Goal: Information Seeking & Learning: Learn about a topic

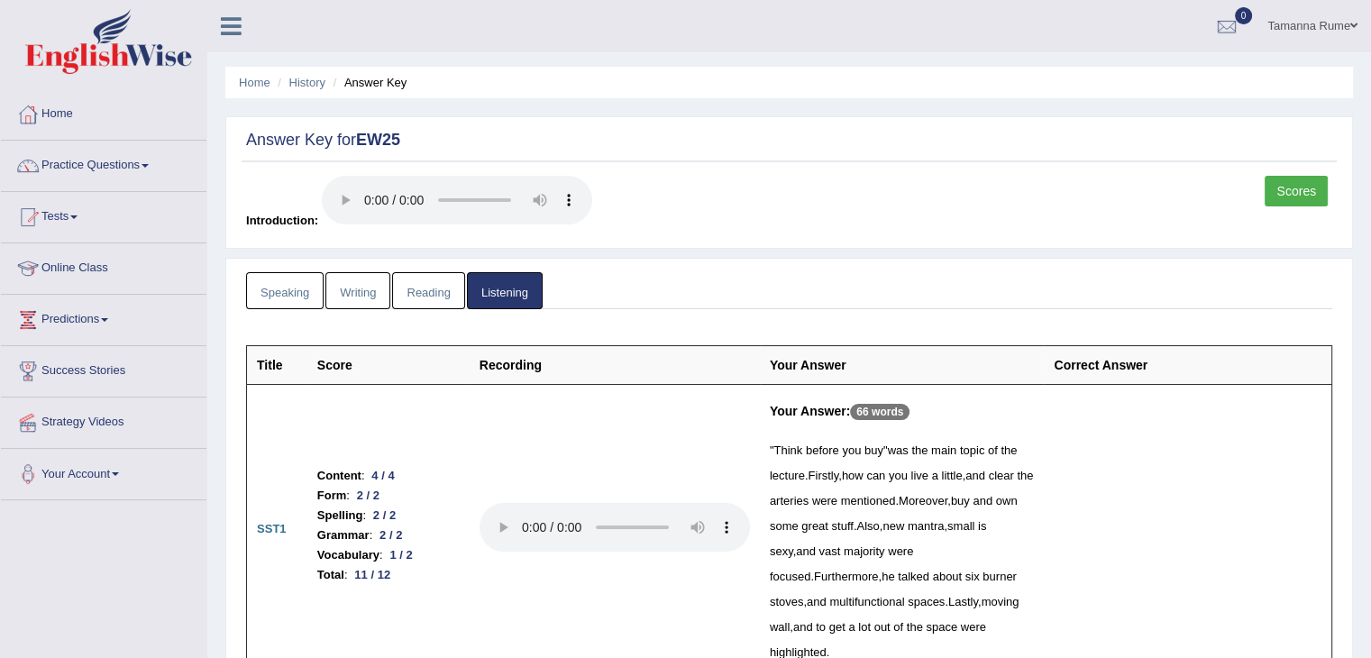
click at [77, 167] on link "Practice Questions" at bounding box center [103, 163] width 205 height 45
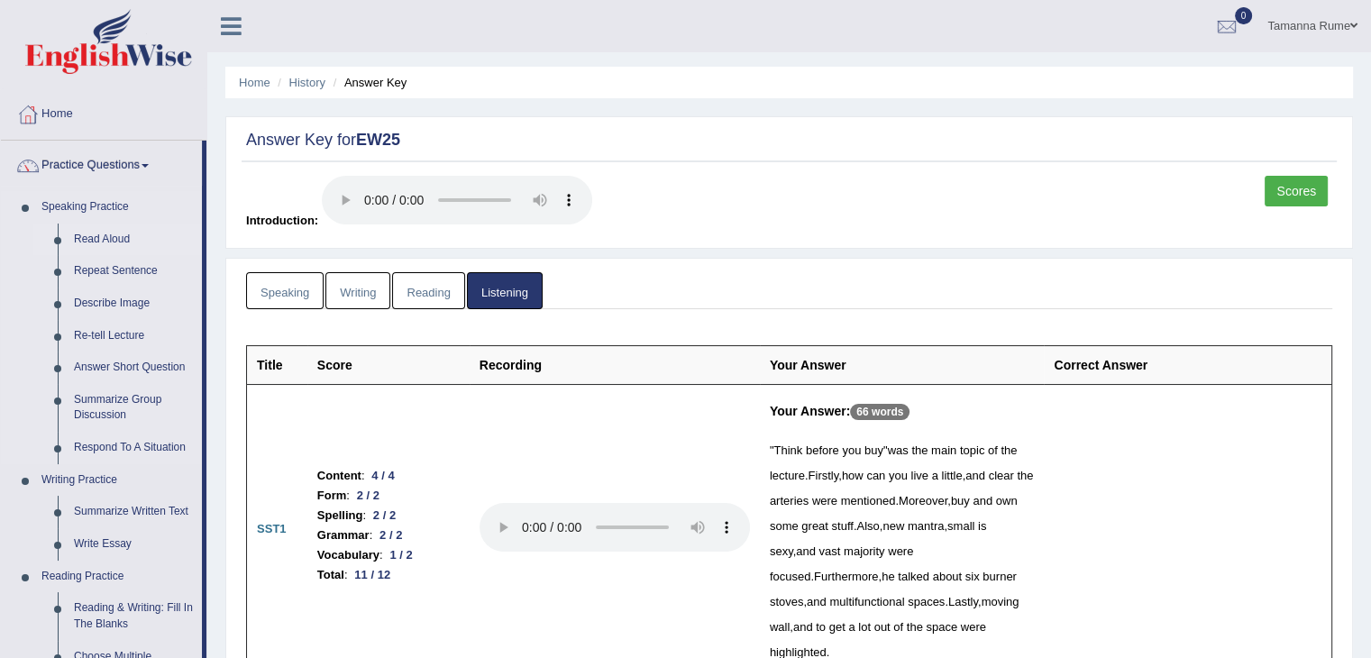
click at [99, 237] on link "Read Aloud" at bounding box center [134, 239] width 136 height 32
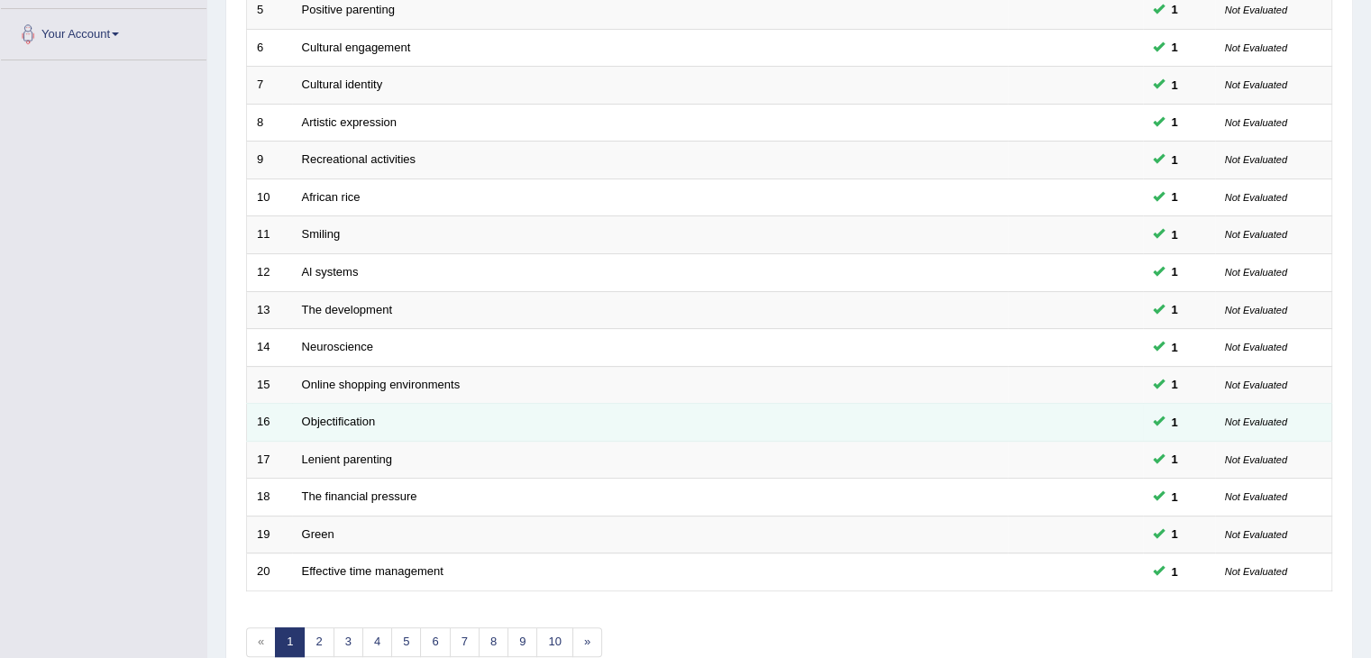
scroll to position [530, 0]
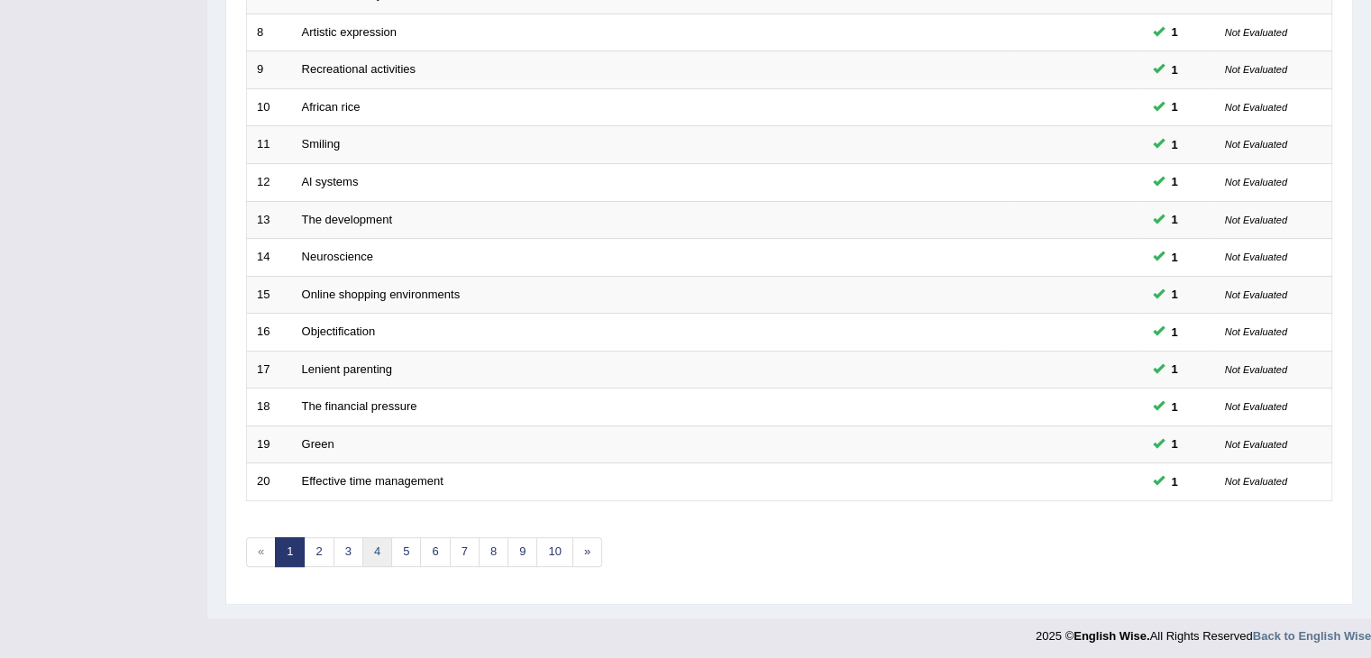
click at [366, 545] on link "4" at bounding box center [377, 552] width 30 height 30
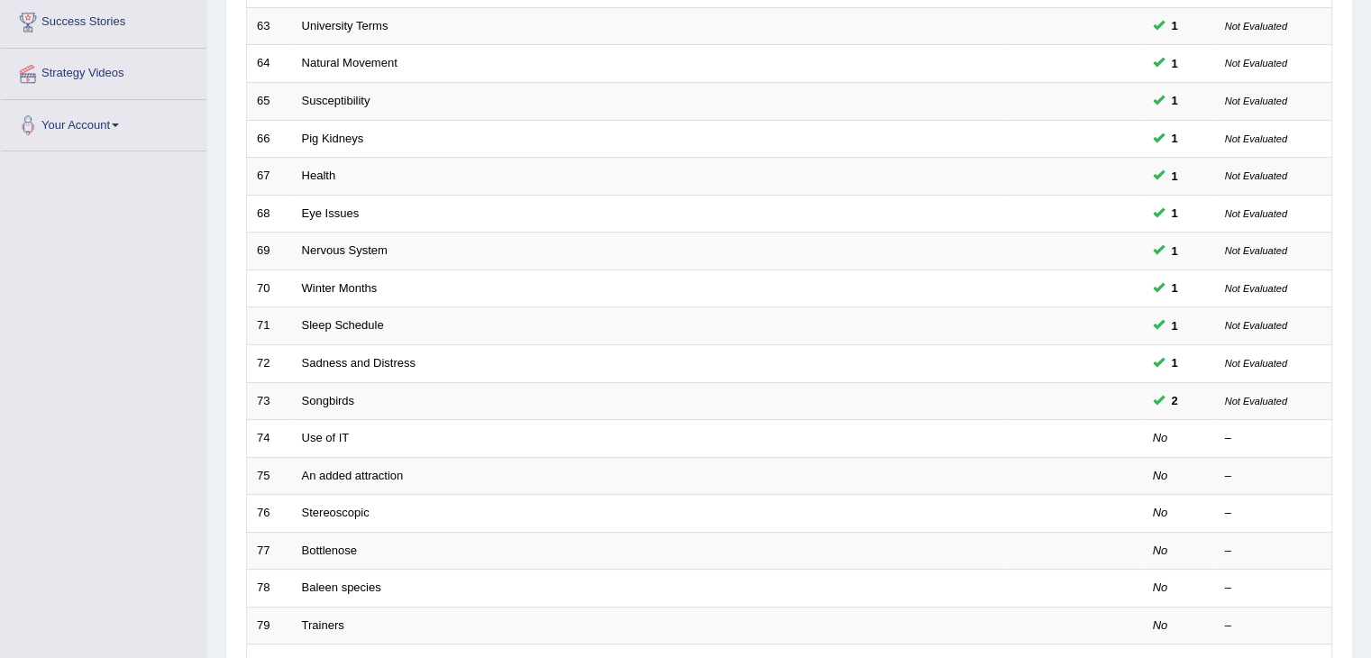
scroll to position [530, 0]
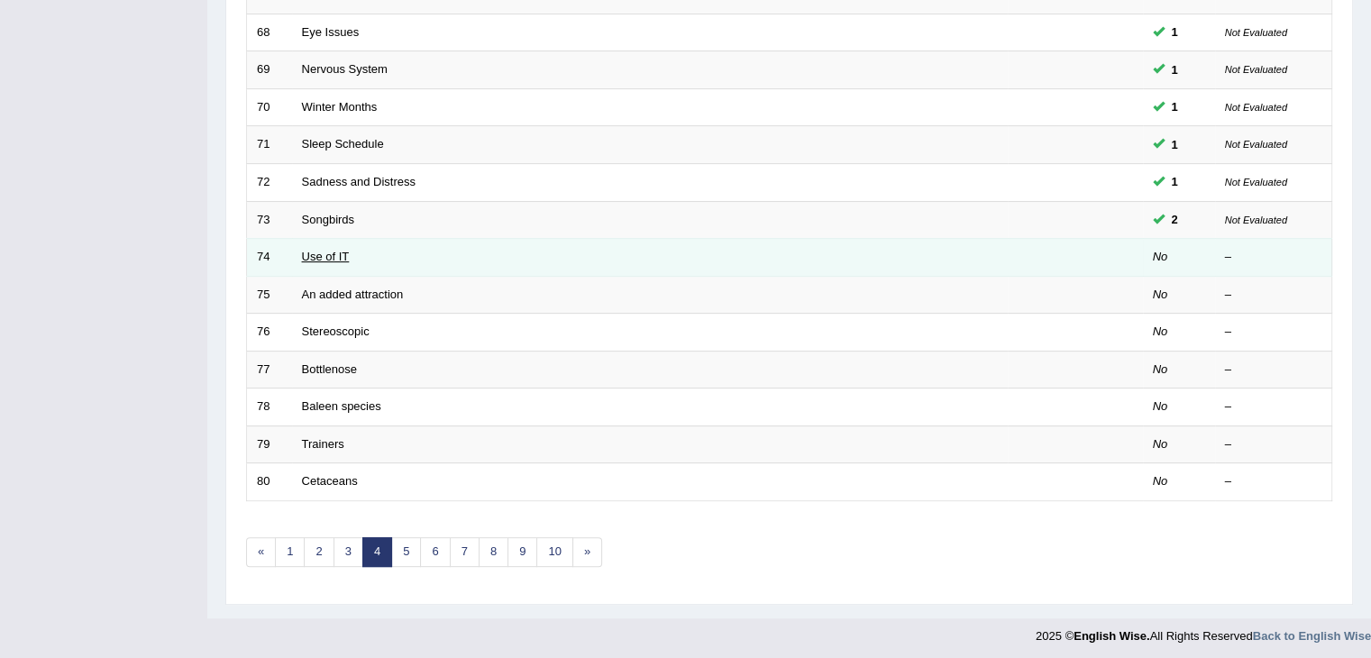
click at [342, 250] on link "Use of IT" at bounding box center [326, 257] width 48 height 14
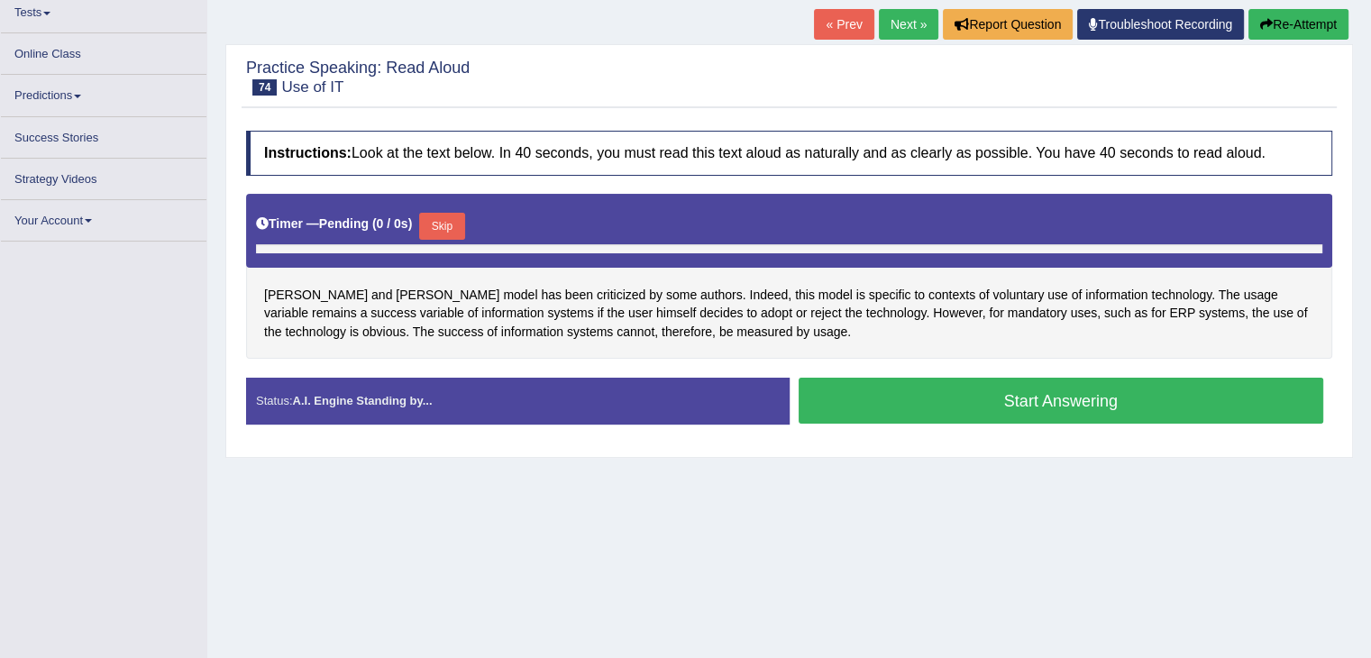
scroll to position [204, 0]
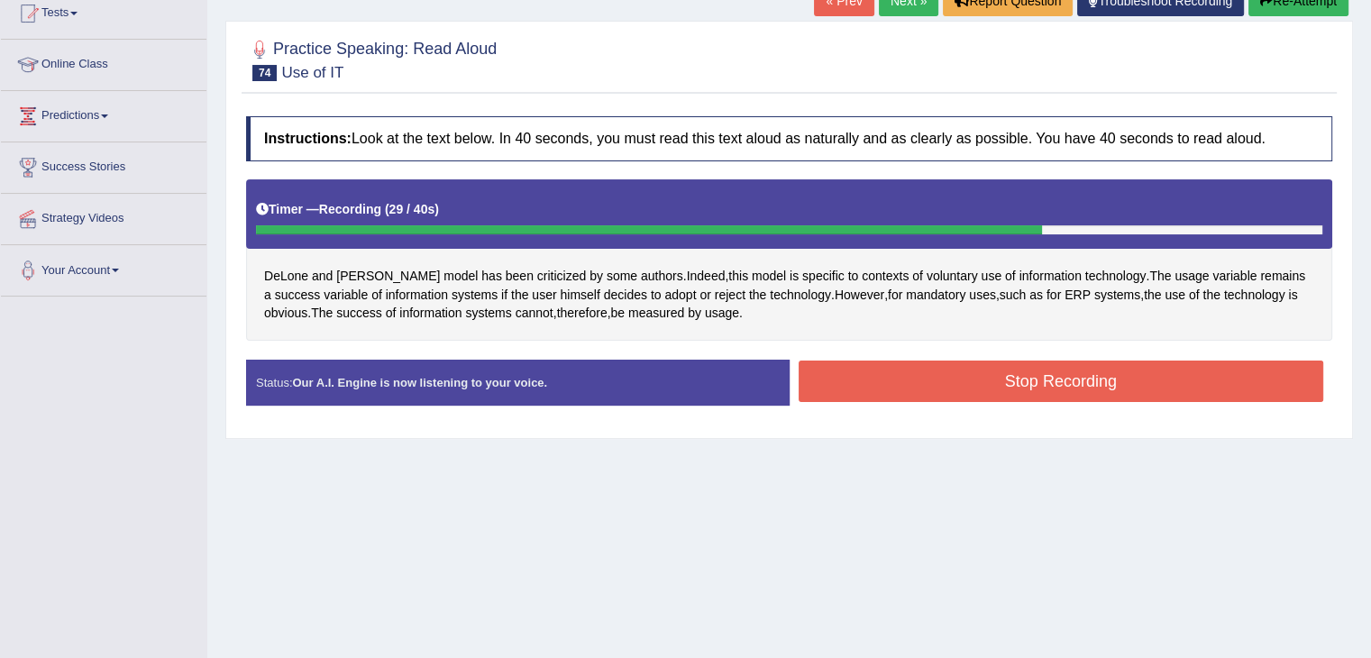
click at [863, 364] on button "Stop Recording" at bounding box center [1060, 380] width 525 height 41
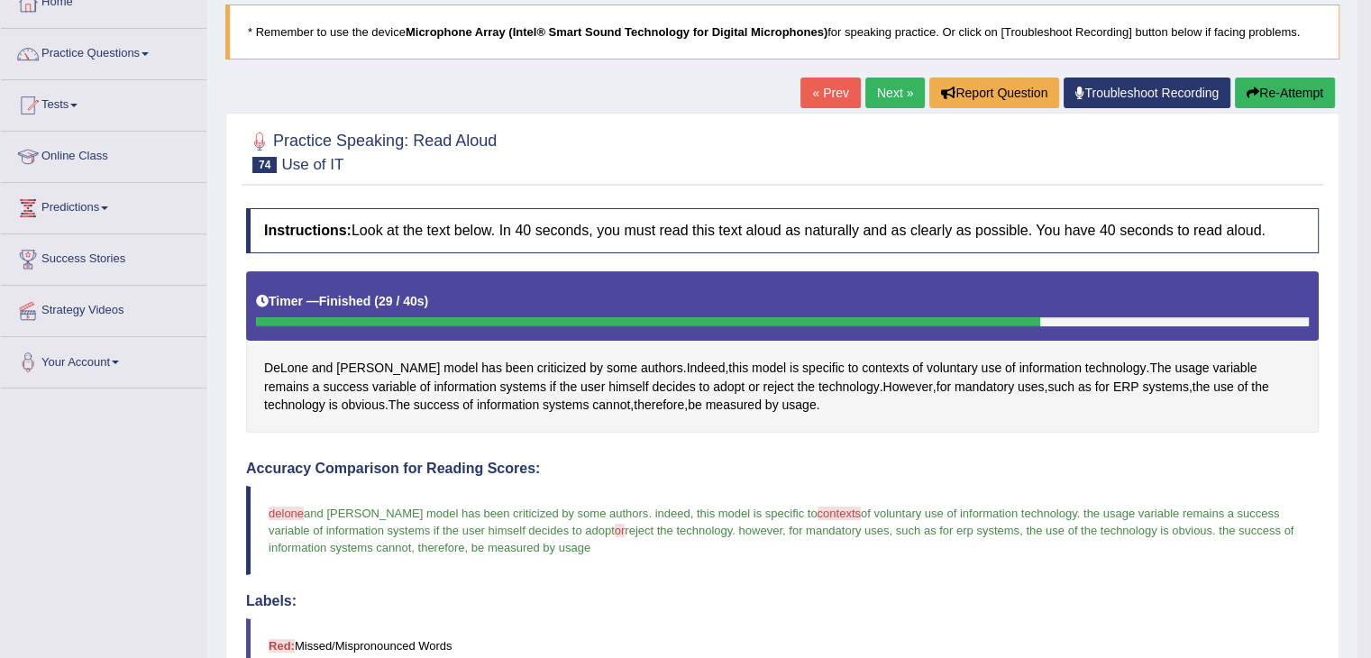
scroll to position [0, 0]
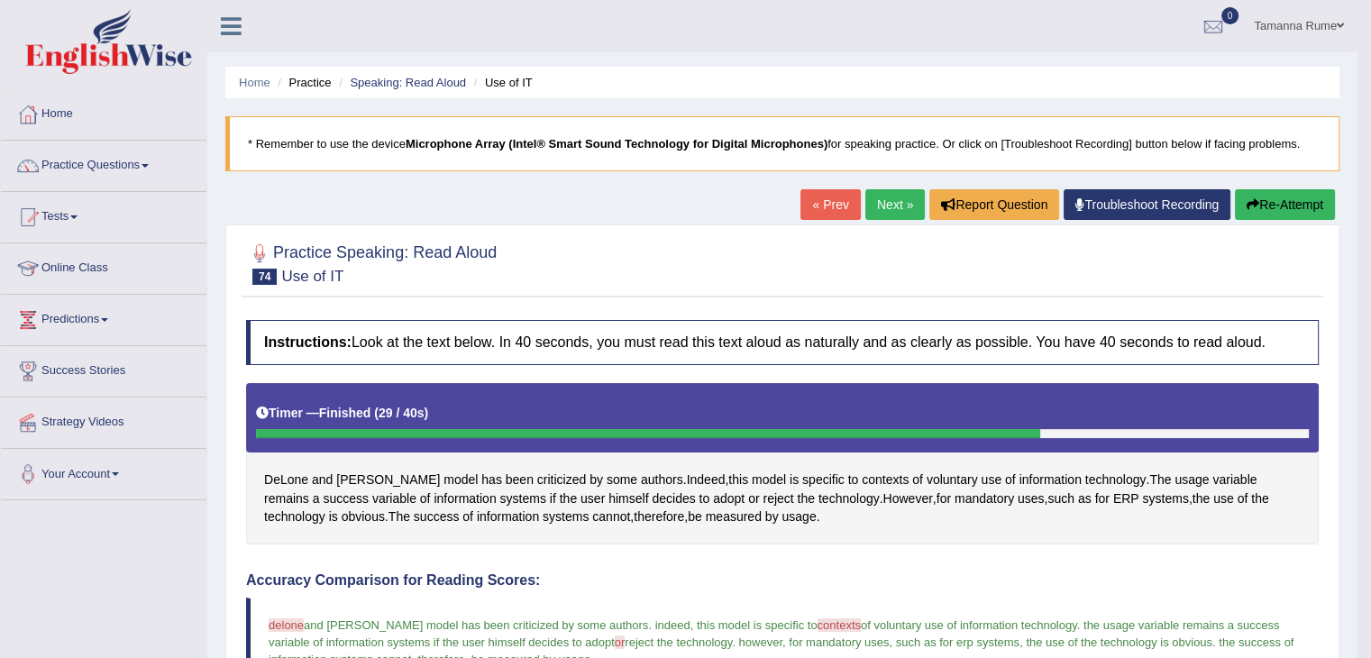
click at [894, 194] on link "Next »" at bounding box center [894, 204] width 59 height 31
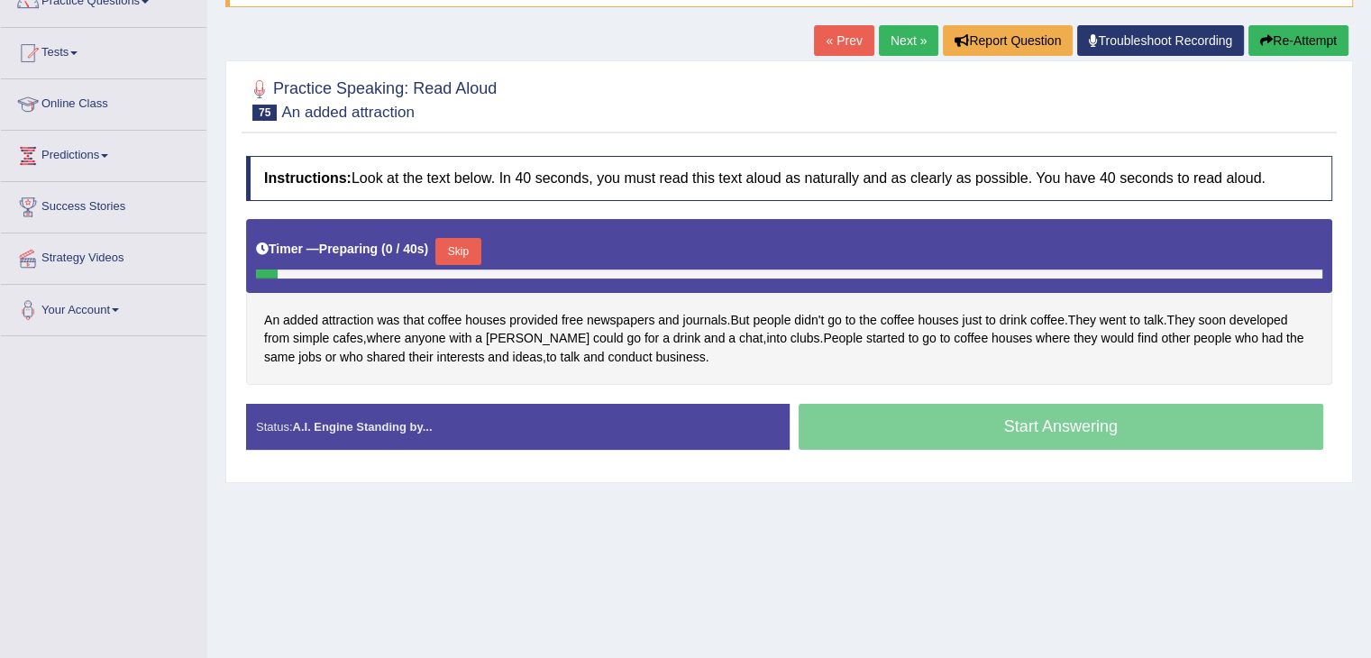
scroll to position [180, 0]
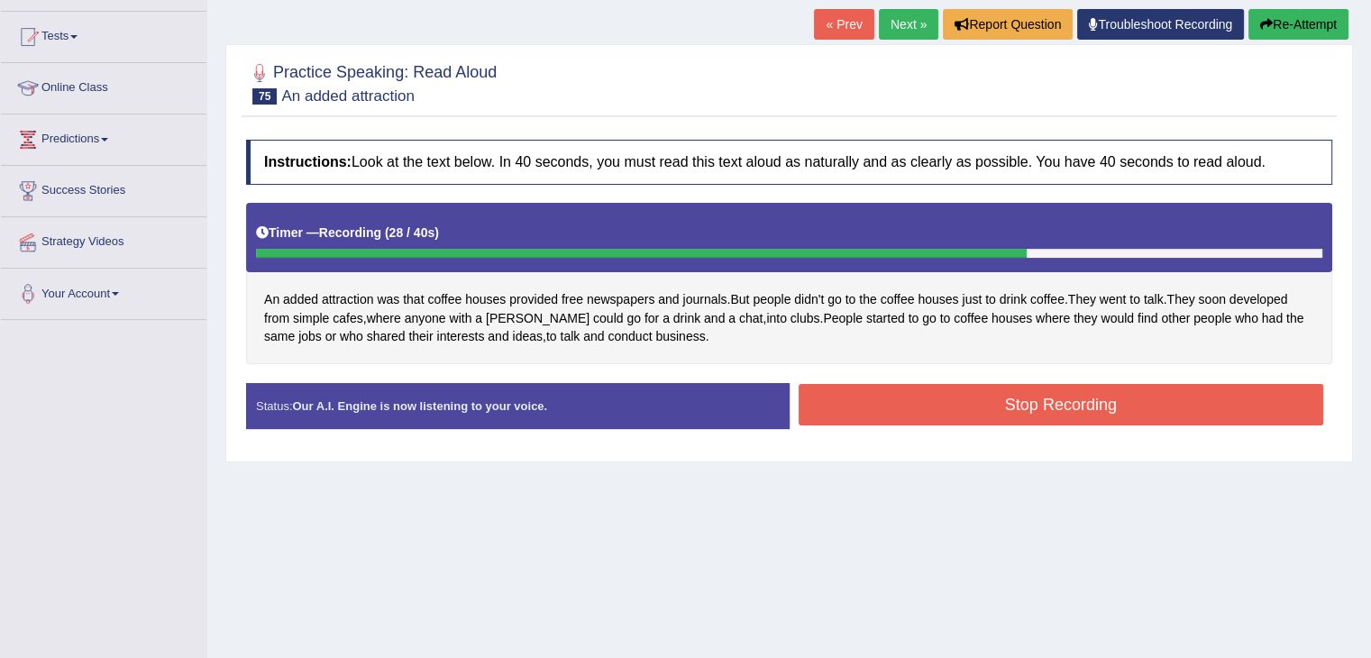
click at [879, 415] on button "Stop Recording" at bounding box center [1060, 404] width 525 height 41
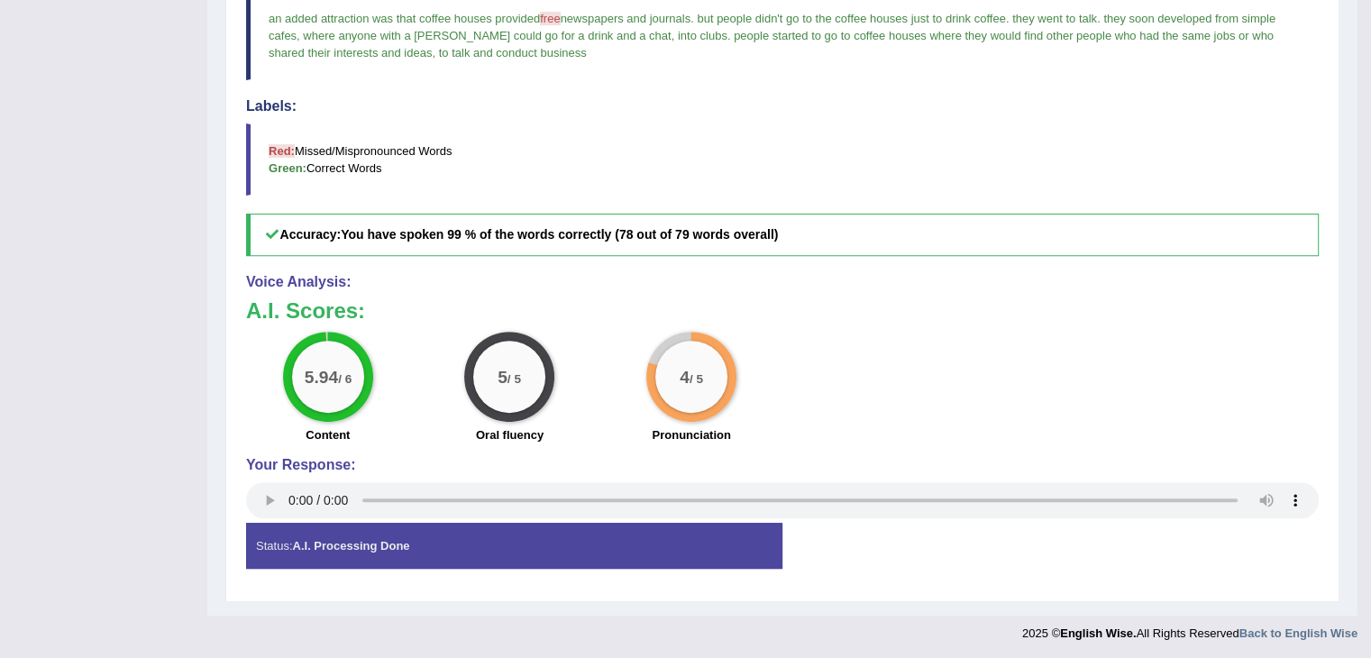
scroll to position [156, 0]
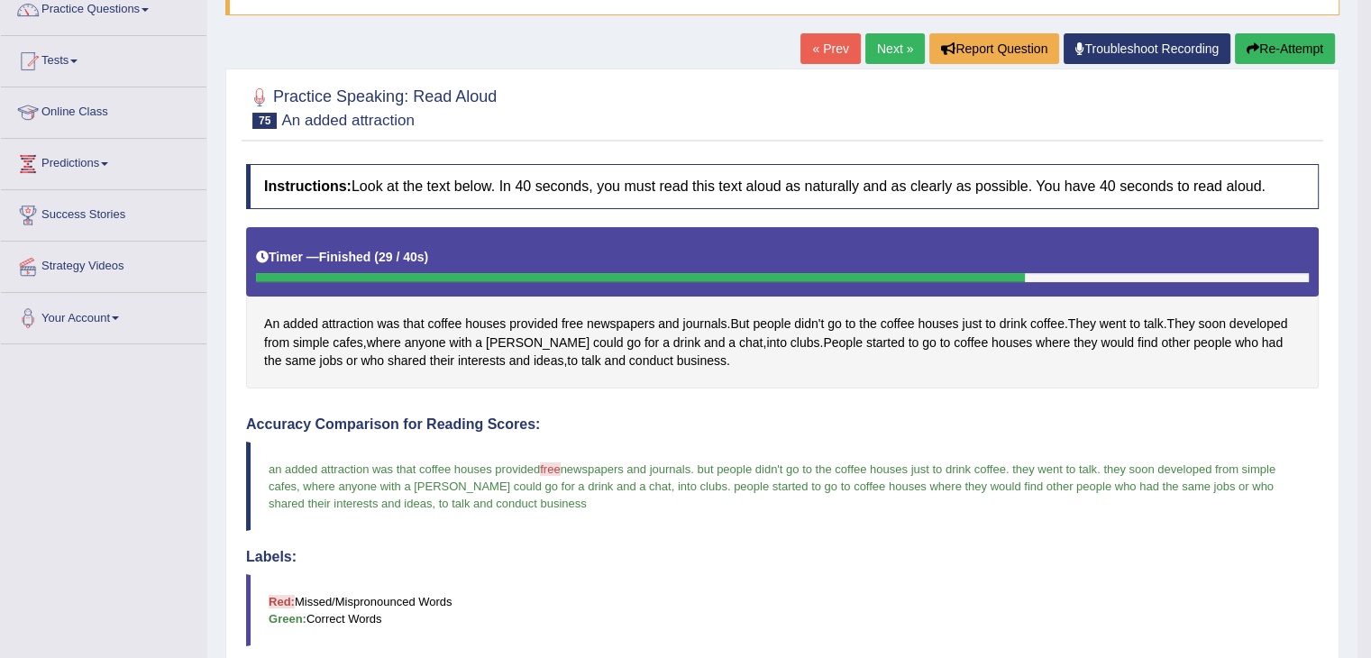
click at [883, 41] on link "Next »" at bounding box center [894, 48] width 59 height 31
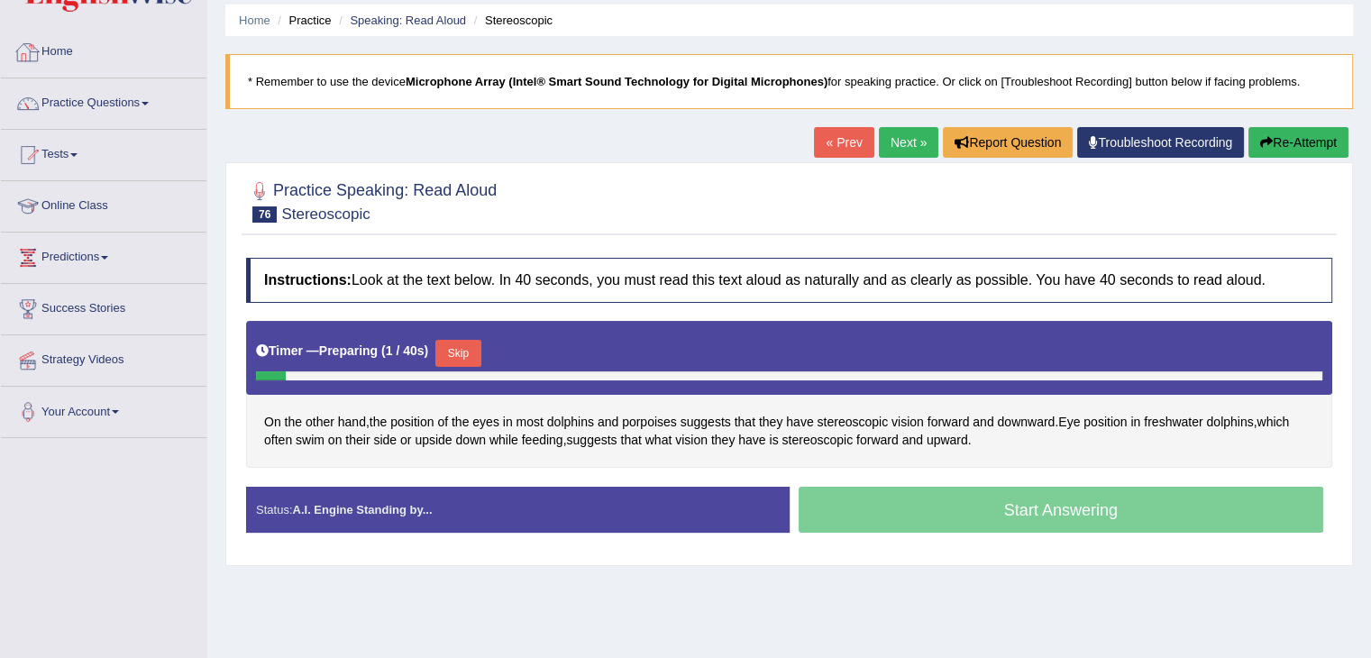
scroll to position [180, 0]
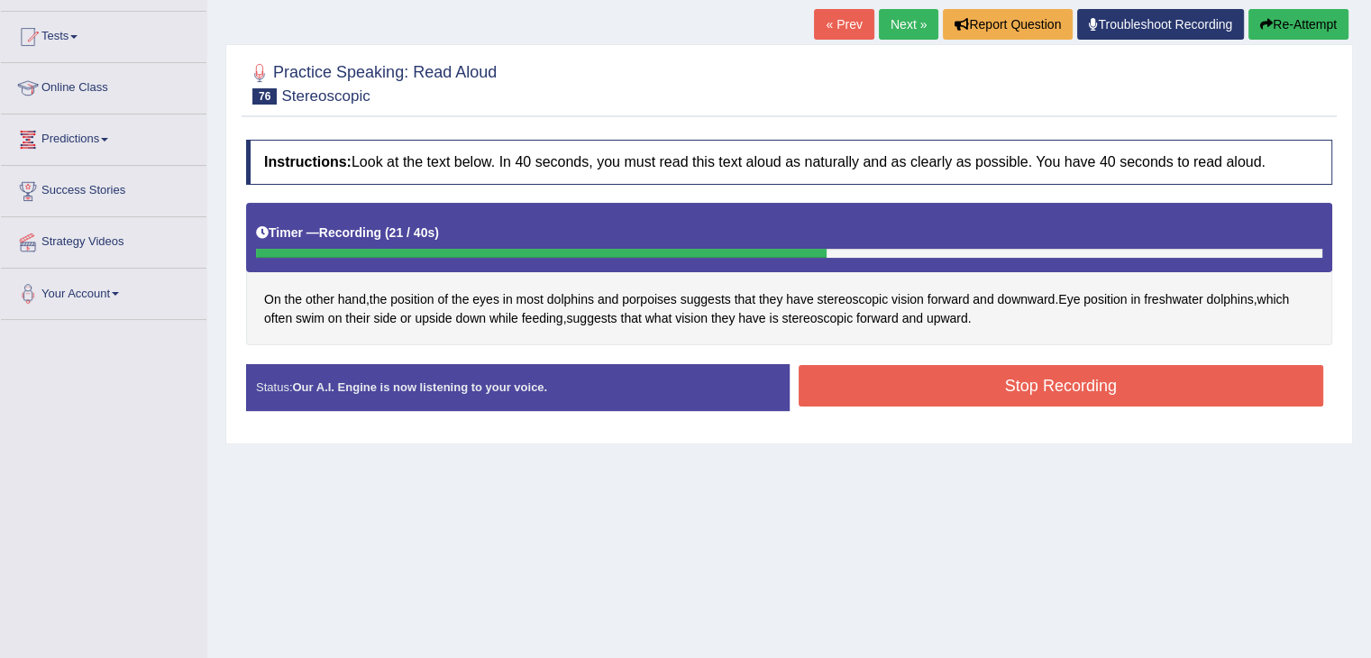
click at [1045, 388] on button "Stop Recording" at bounding box center [1060, 385] width 525 height 41
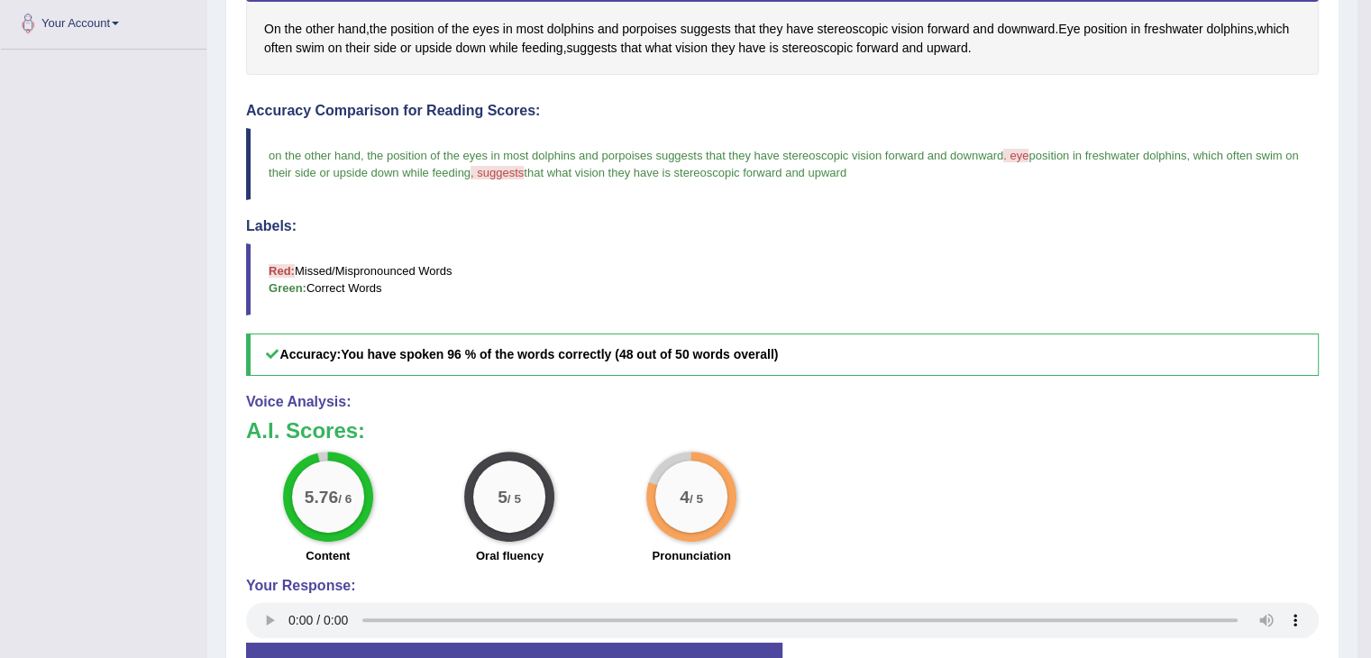
scroll to position [0, 0]
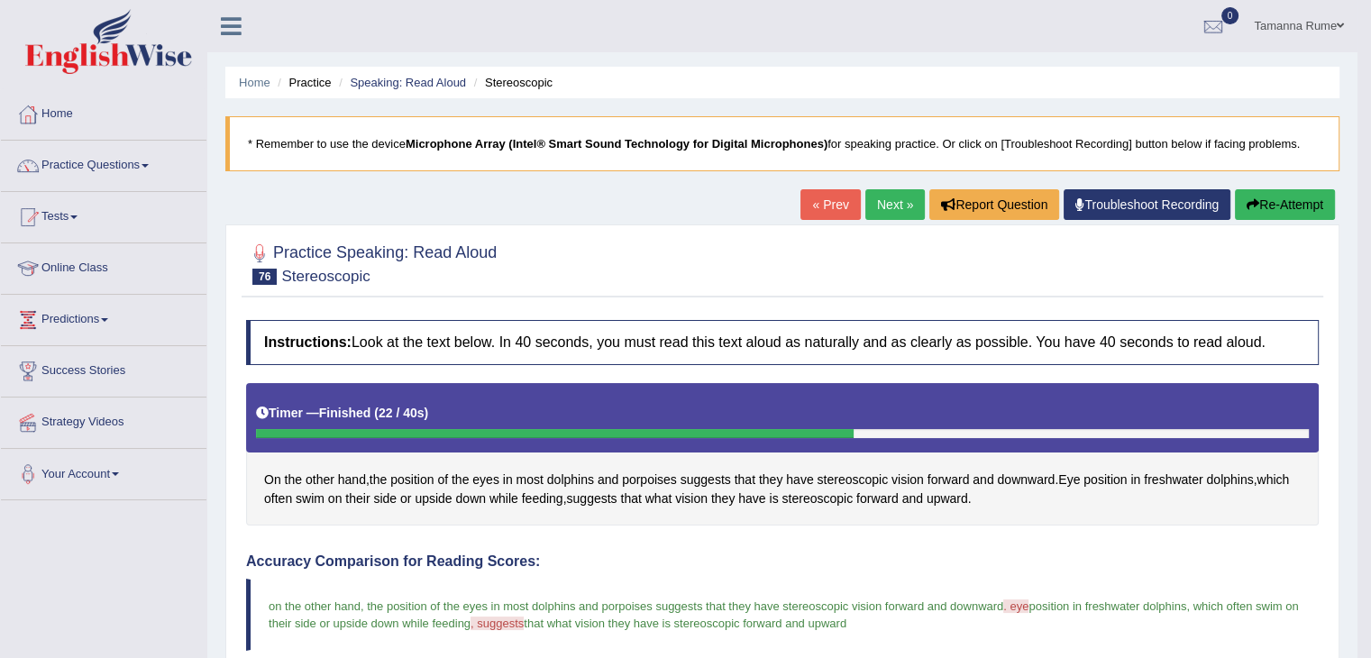
click at [893, 204] on link "Next »" at bounding box center [894, 204] width 59 height 31
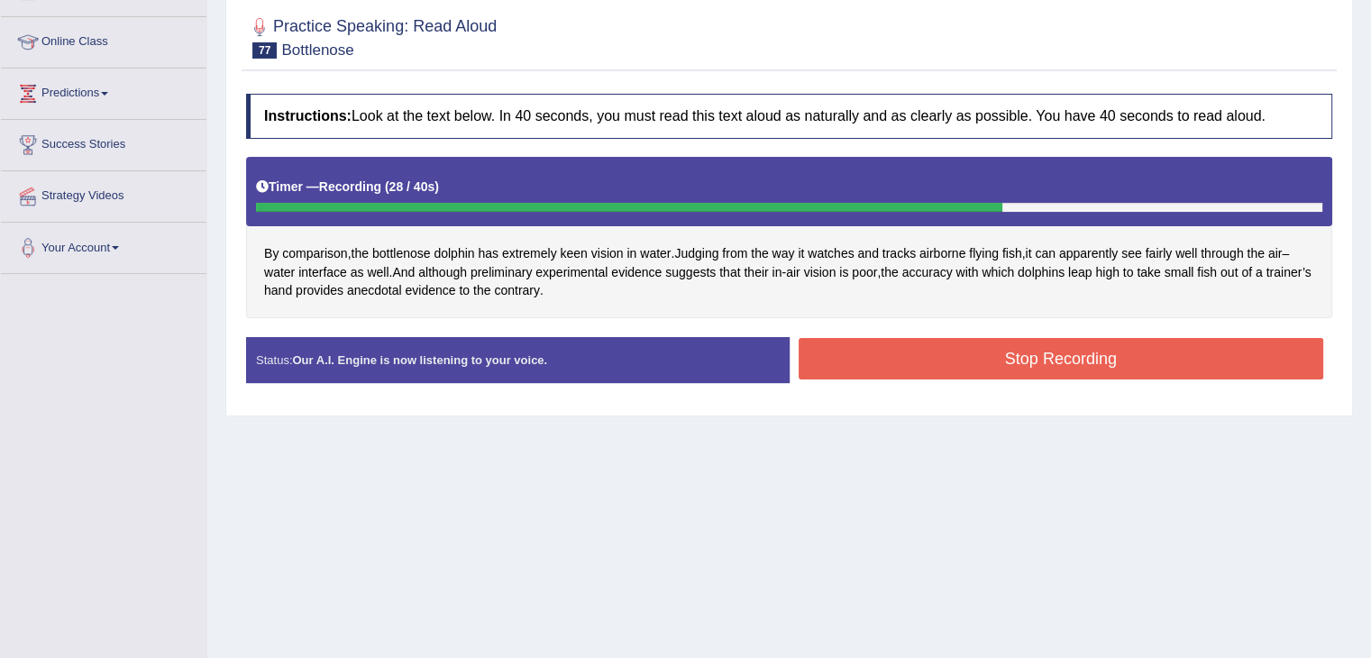
scroll to position [270, 0]
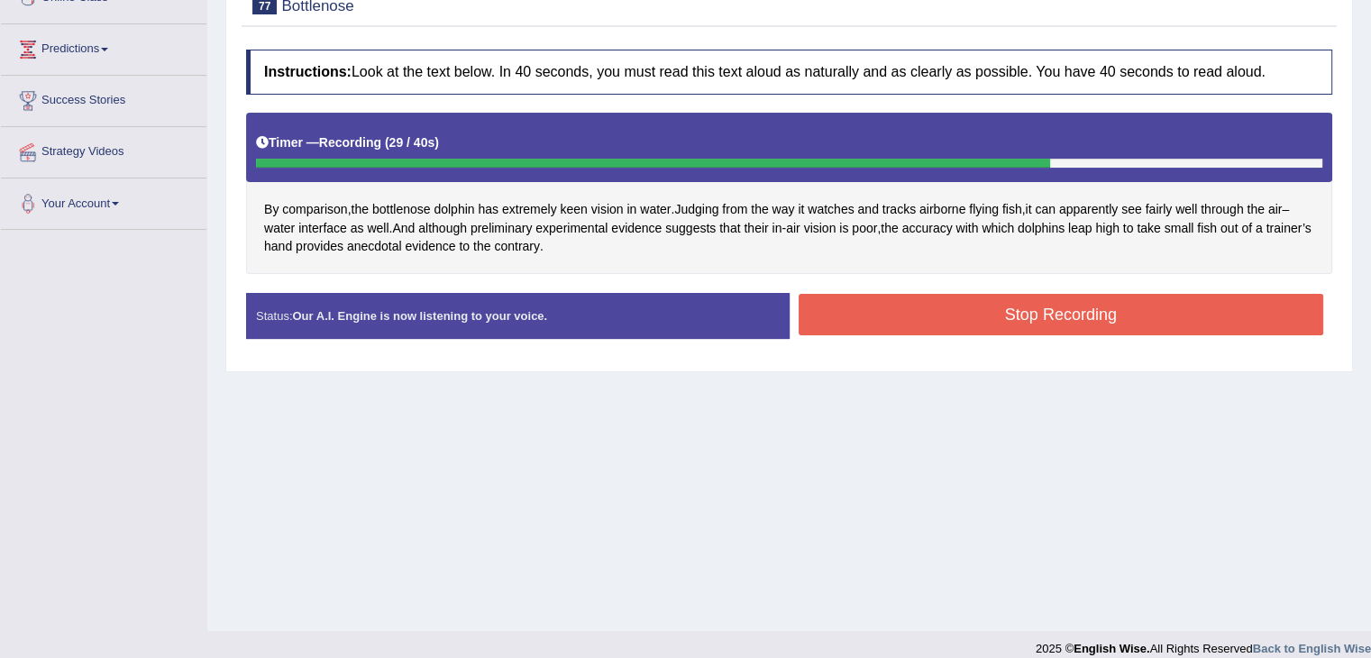
click at [1035, 310] on button "Stop Recording" at bounding box center [1060, 314] width 525 height 41
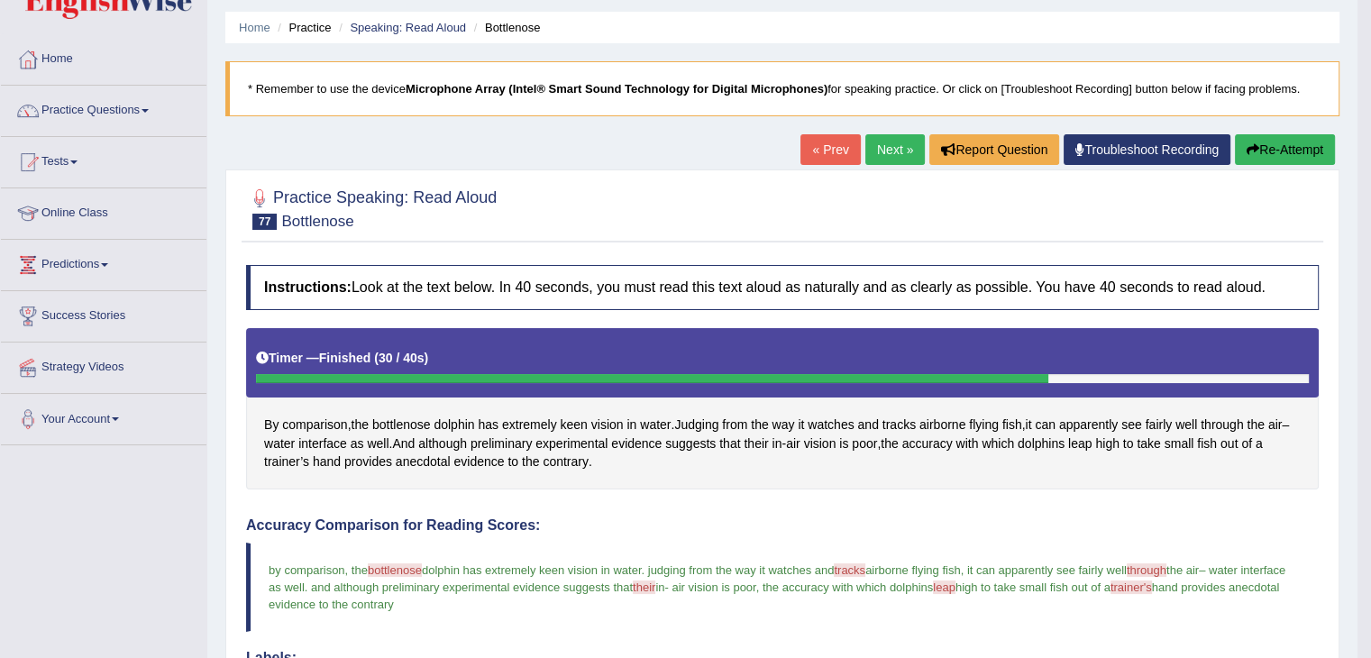
scroll to position [0, 0]
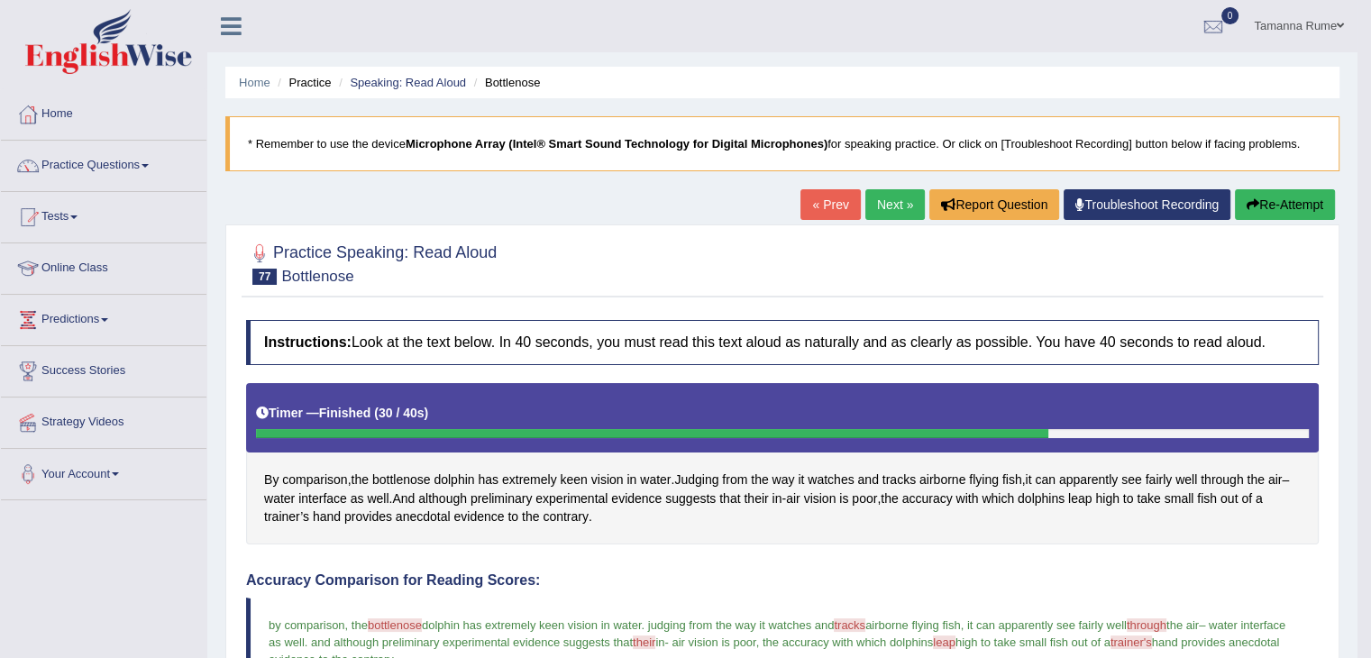
click at [882, 206] on link "Next »" at bounding box center [894, 204] width 59 height 31
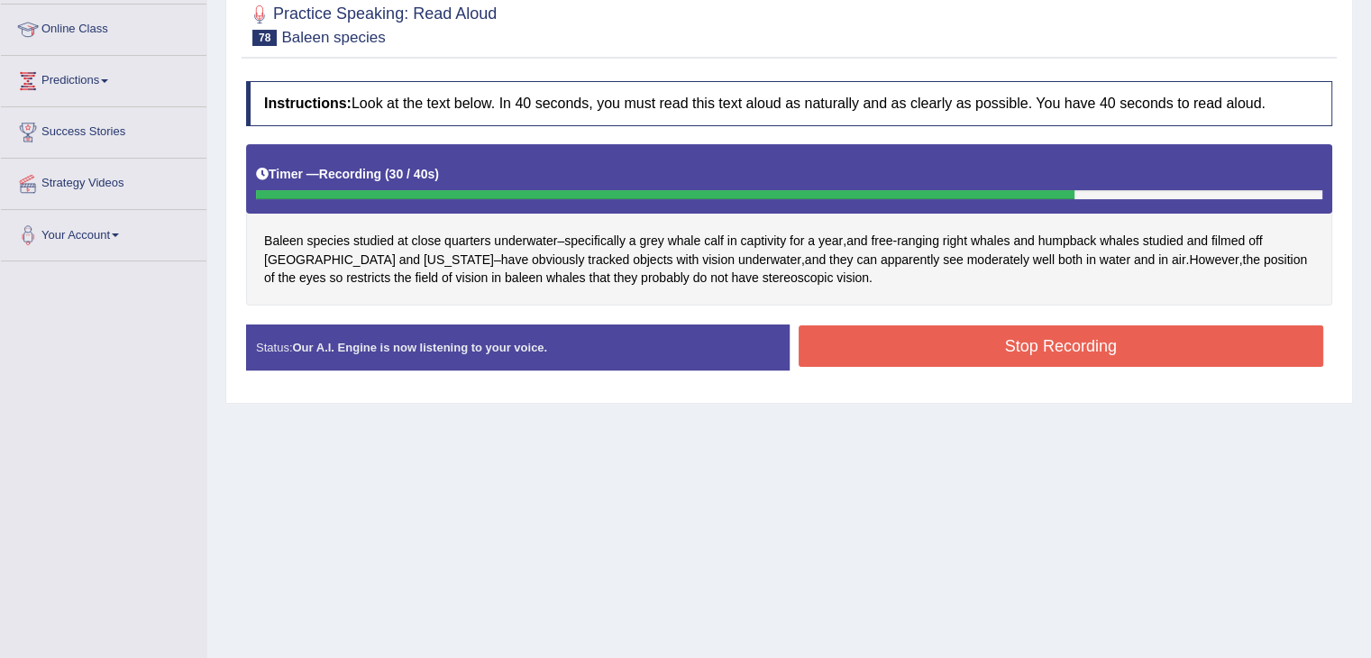
scroll to position [270, 0]
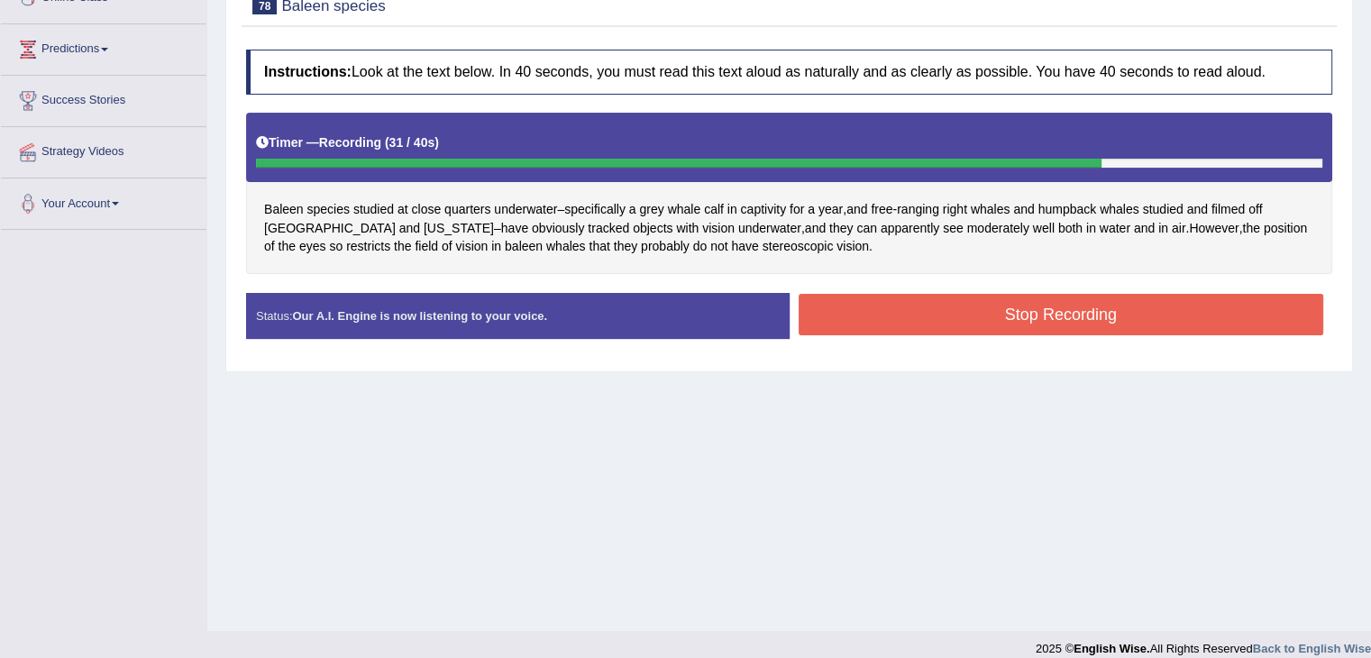
click at [903, 319] on button "Stop Recording" at bounding box center [1060, 314] width 525 height 41
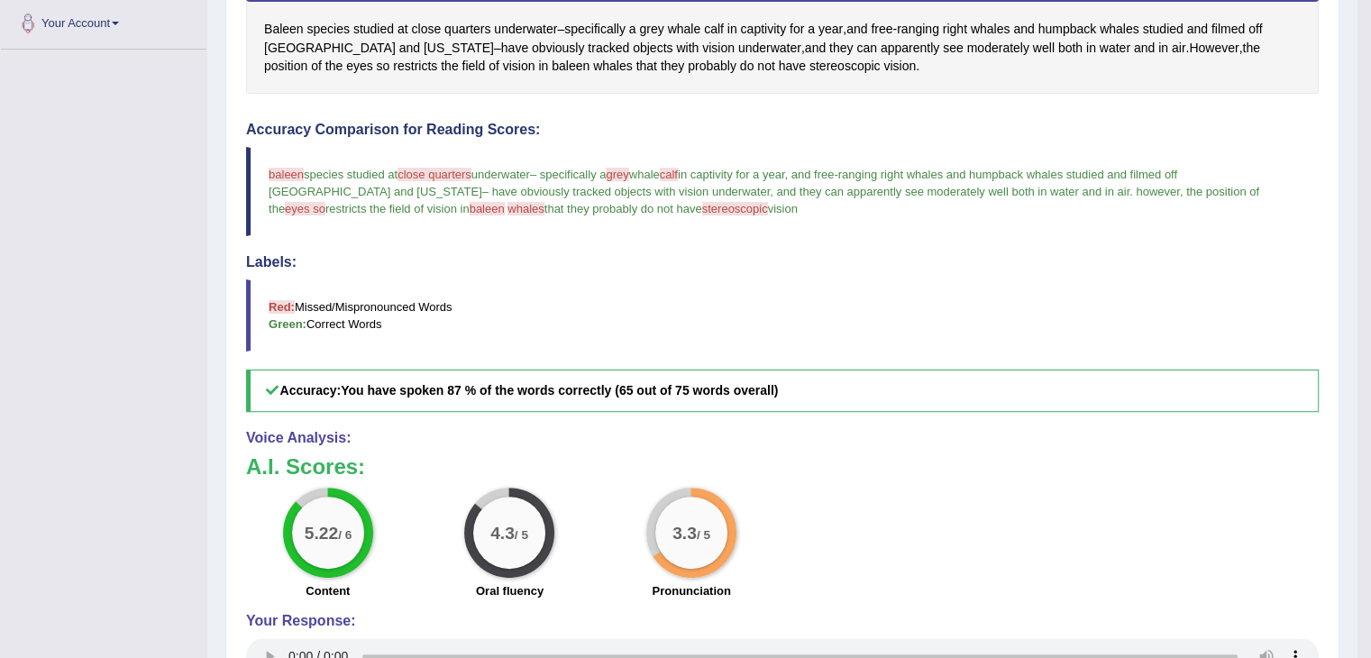
scroll to position [0, 0]
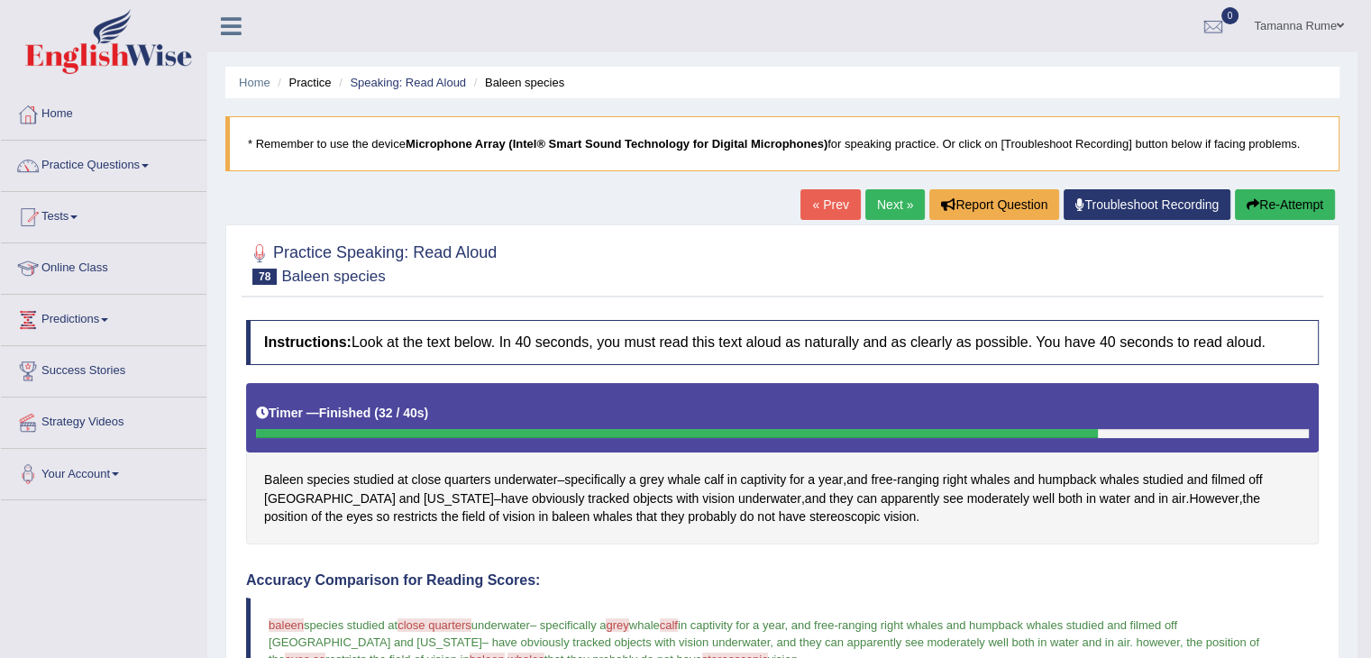
click at [887, 195] on link "Next »" at bounding box center [894, 204] width 59 height 31
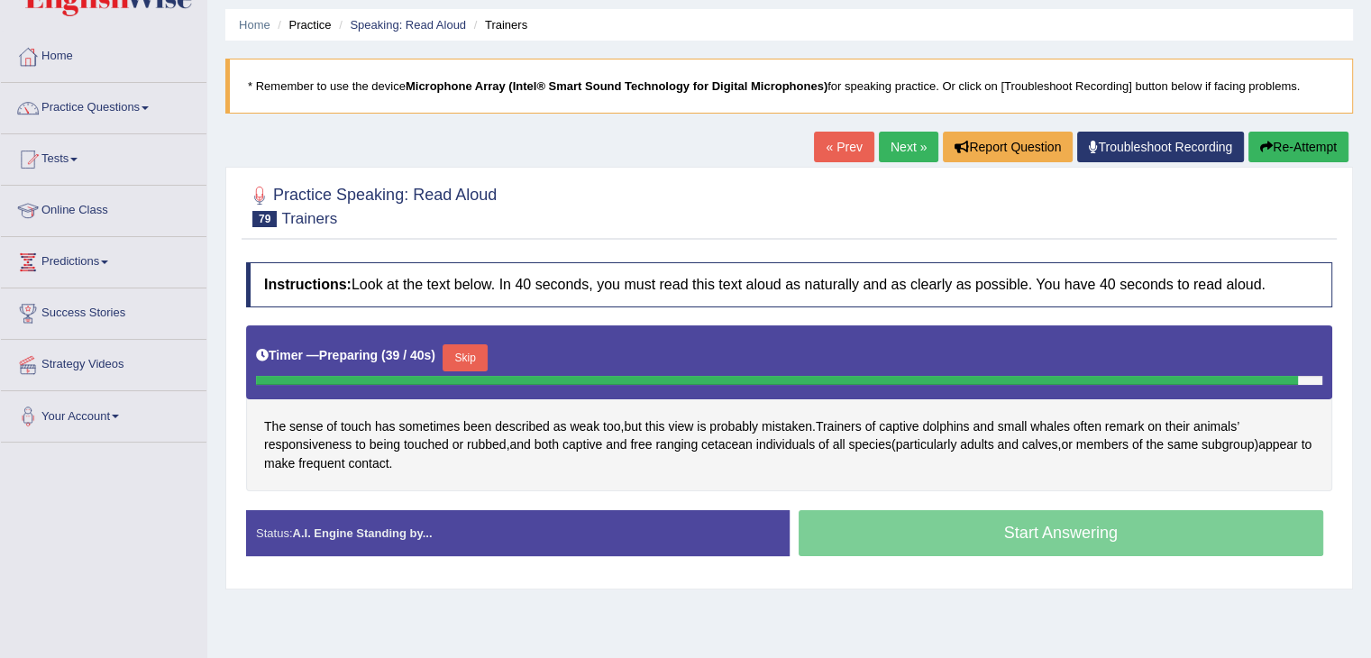
scroll to position [90, 0]
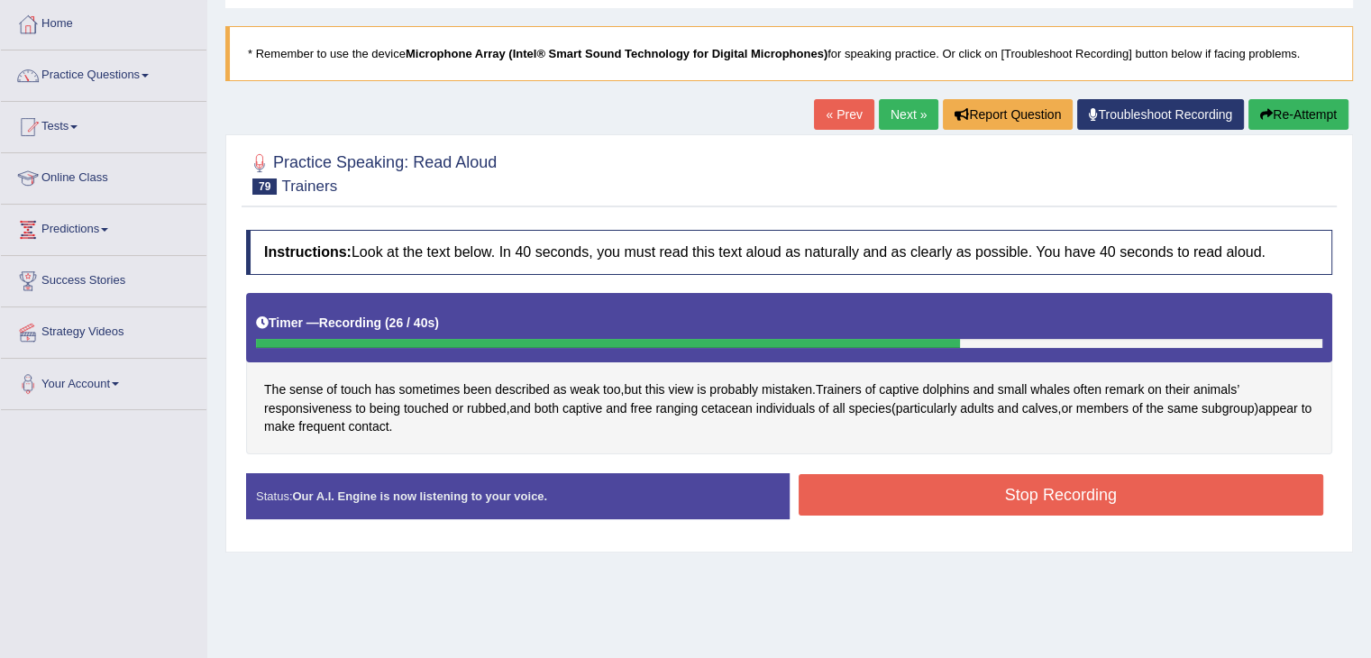
click at [813, 492] on button "Stop Recording" at bounding box center [1060, 494] width 525 height 41
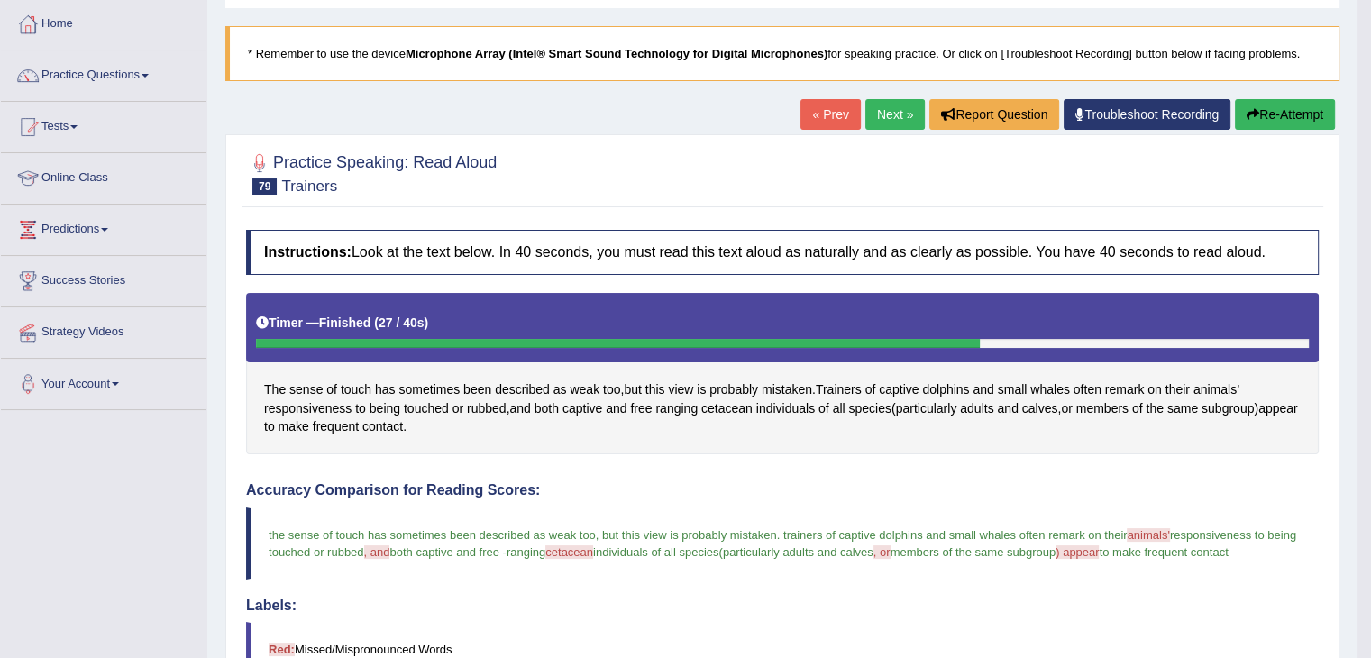
click at [885, 111] on link "Next »" at bounding box center [894, 114] width 59 height 31
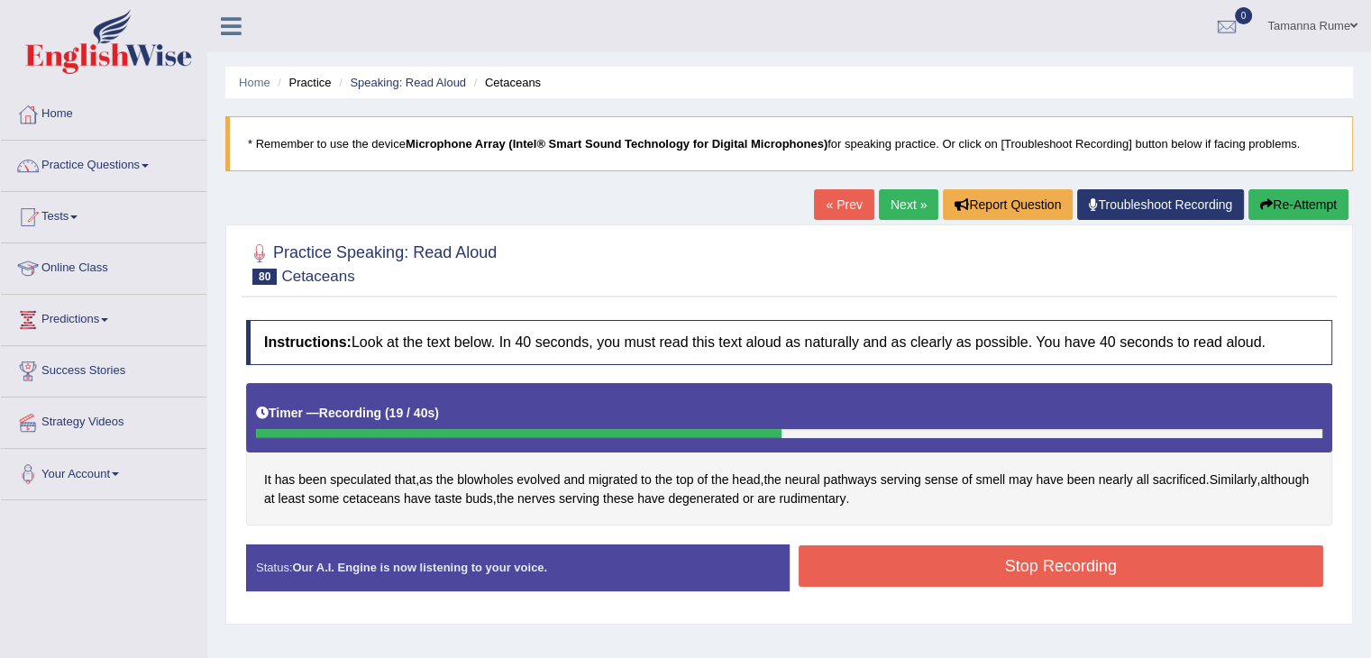
click at [916, 578] on button "Stop Recording" at bounding box center [1060, 565] width 525 height 41
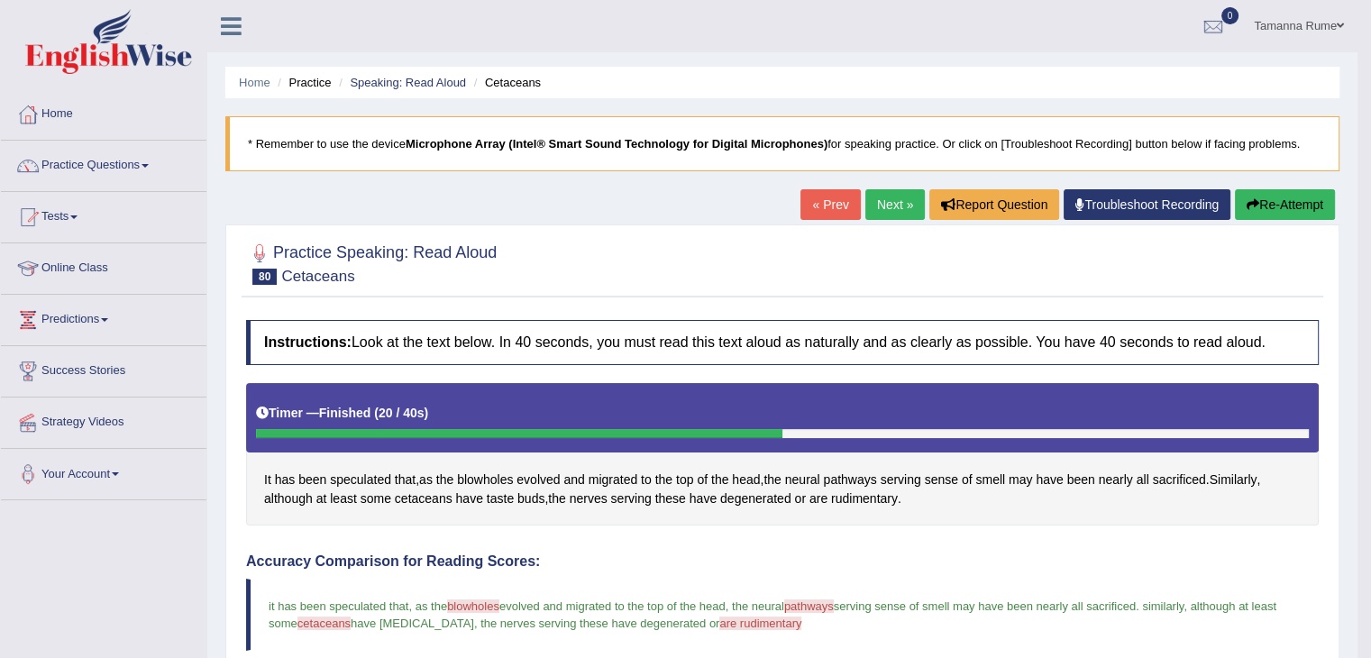
click at [892, 208] on link "Next »" at bounding box center [894, 204] width 59 height 31
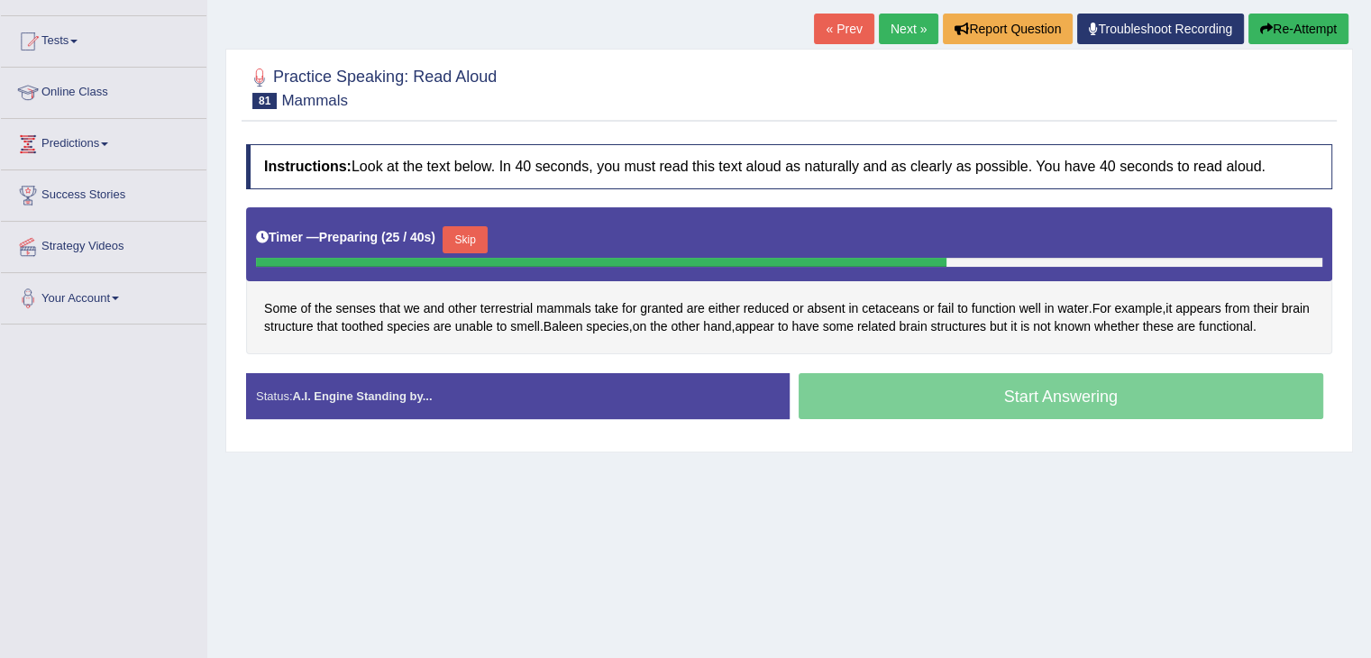
scroll to position [180, 0]
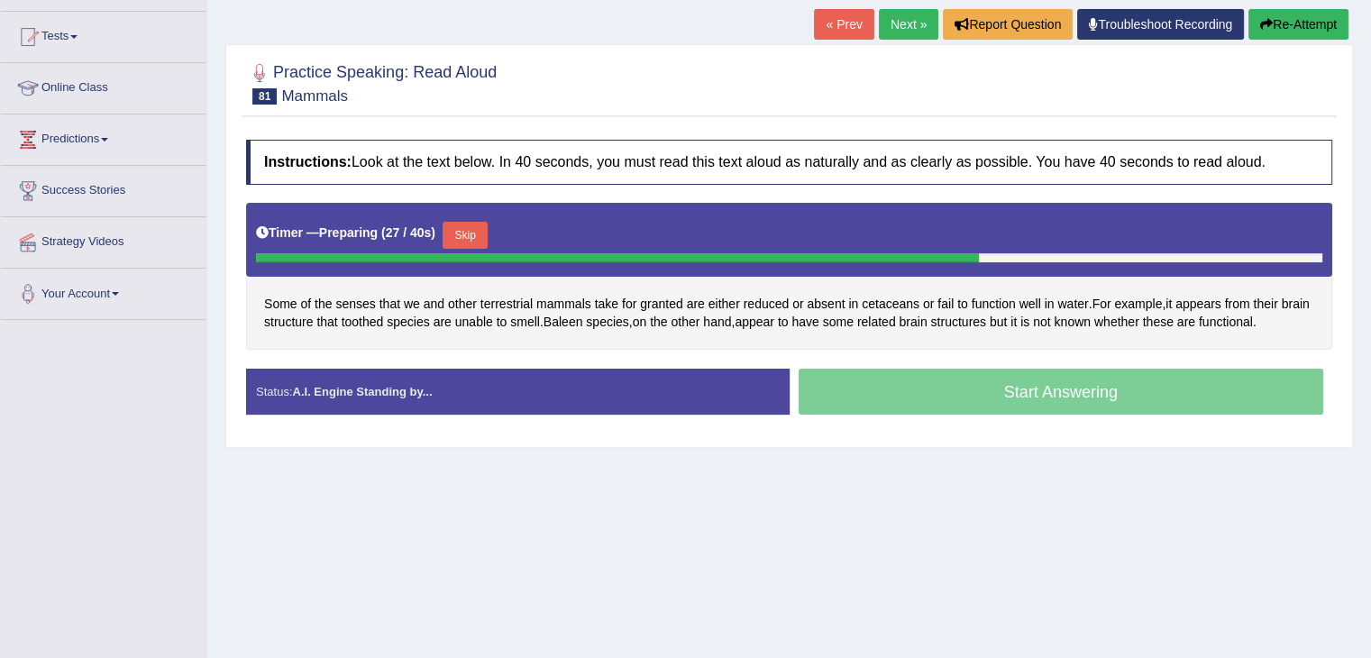
click at [454, 230] on button "Skip" at bounding box center [464, 235] width 45 height 27
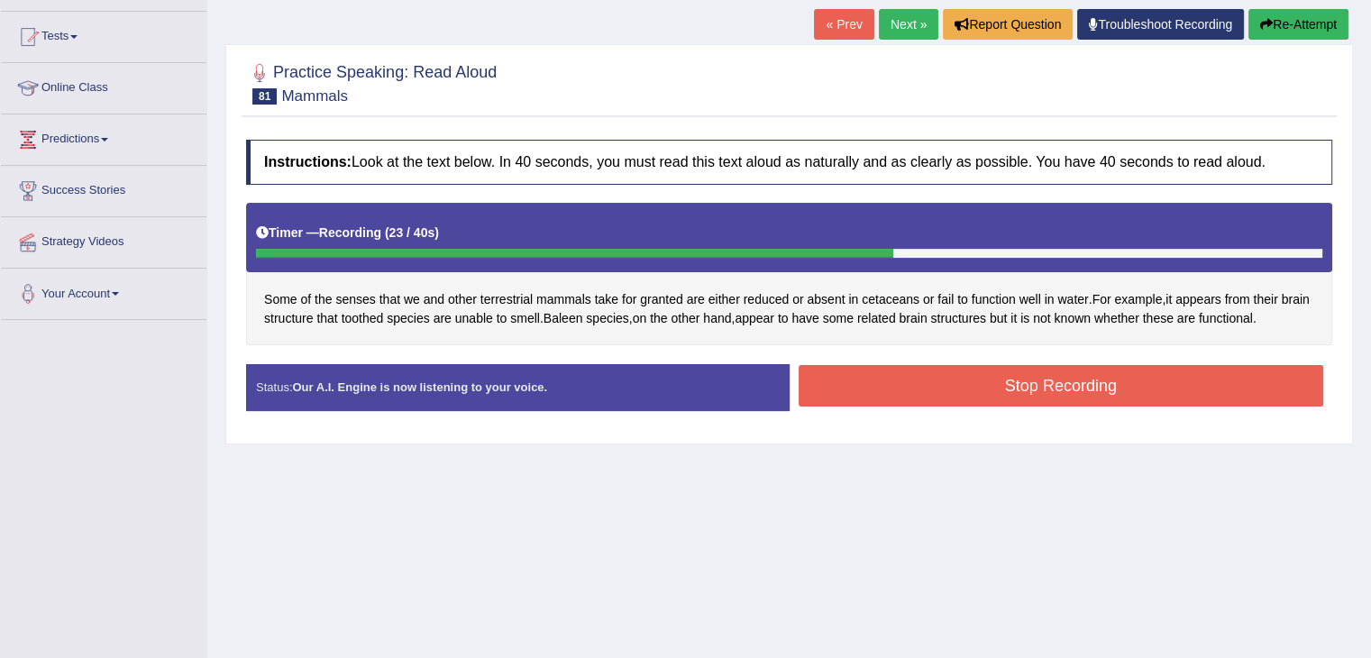
click at [854, 379] on button "Stop Recording" at bounding box center [1060, 385] width 525 height 41
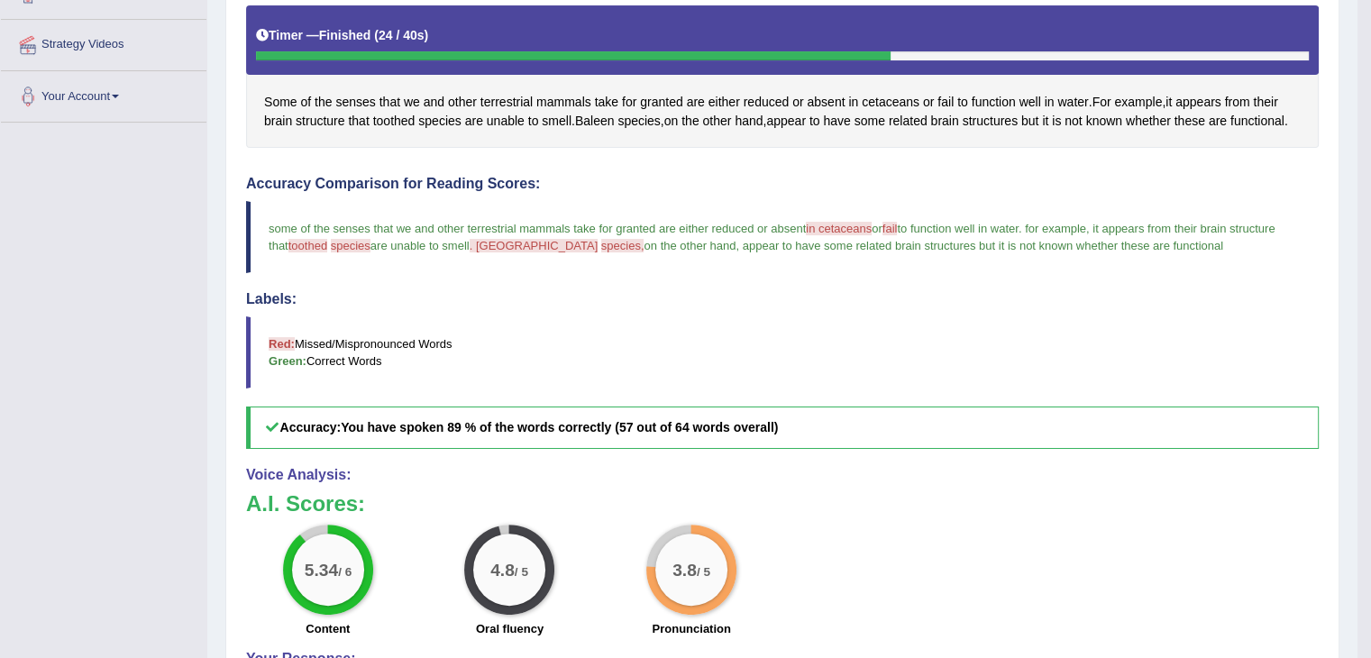
scroll to position [90, 0]
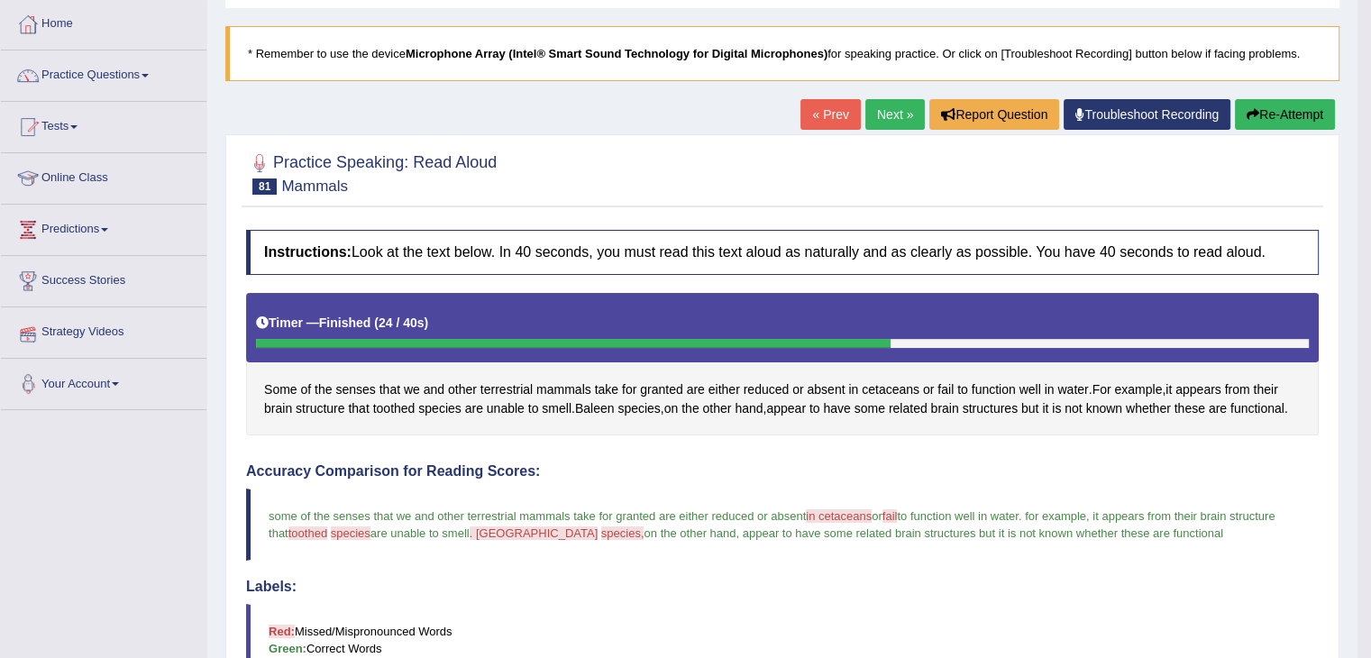
click at [880, 115] on link "Next »" at bounding box center [894, 114] width 59 height 31
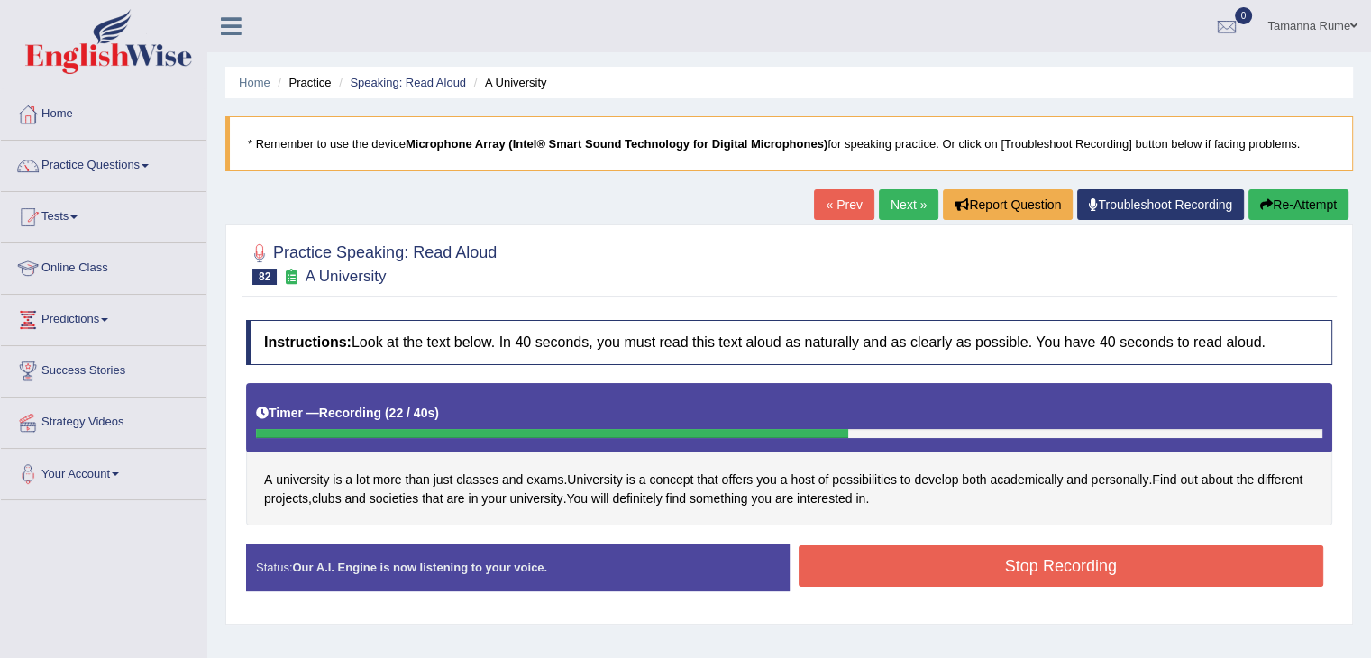
click at [901, 559] on button "Stop Recording" at bounding box center [1060, 565] width 525 height 41
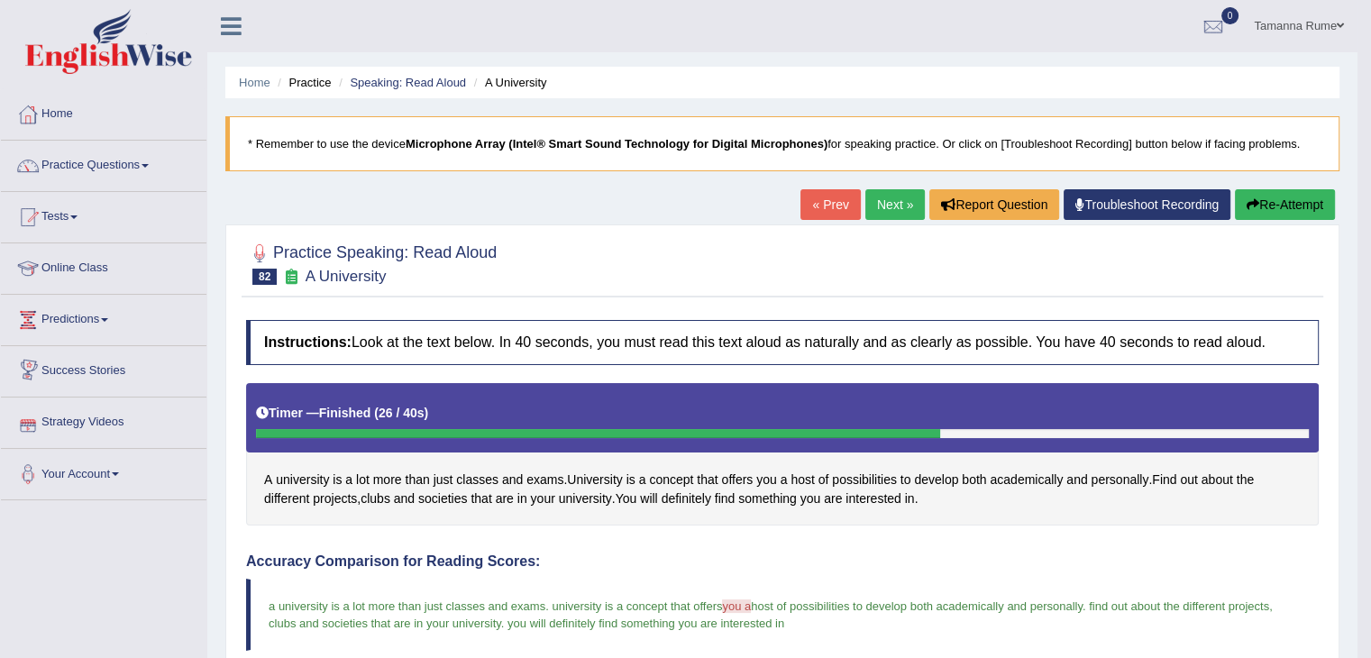
click at [879, 202] on link "Next »" at bounding box center [894, 204] width 59 height 31
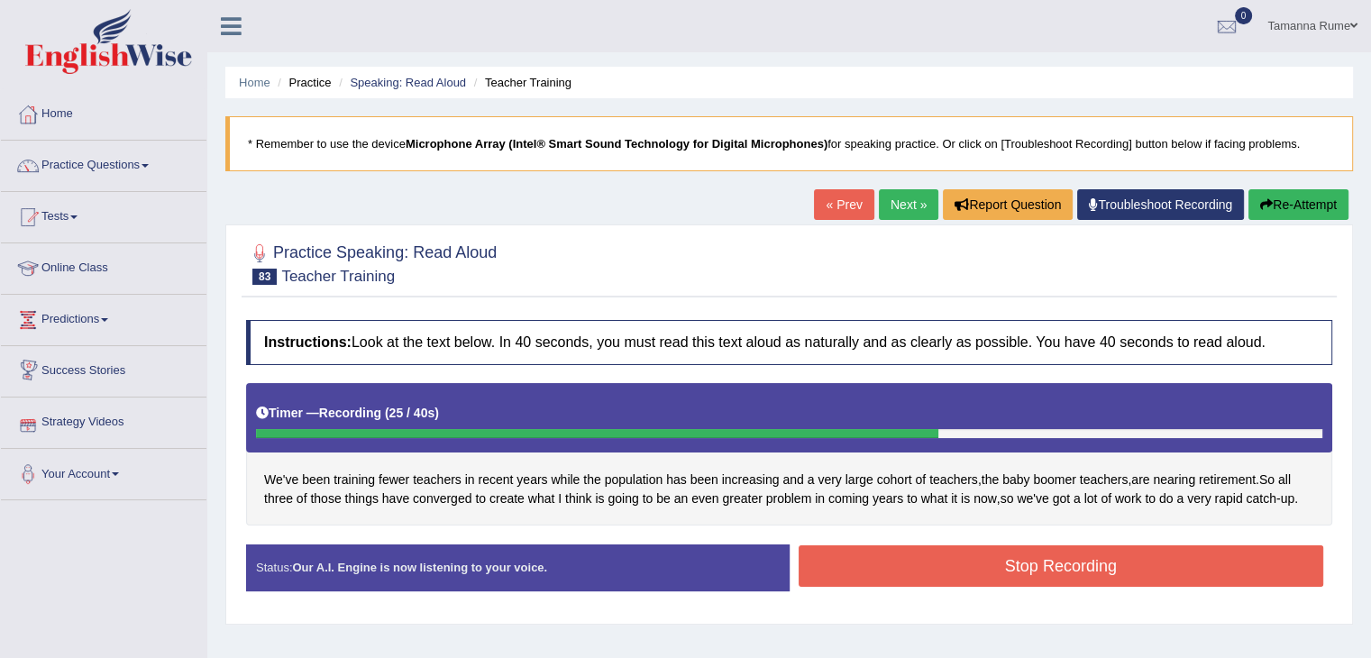
click at [1014, 567] on button "Stop Recording" at bounding box center [1060, 565] width 525 height 41
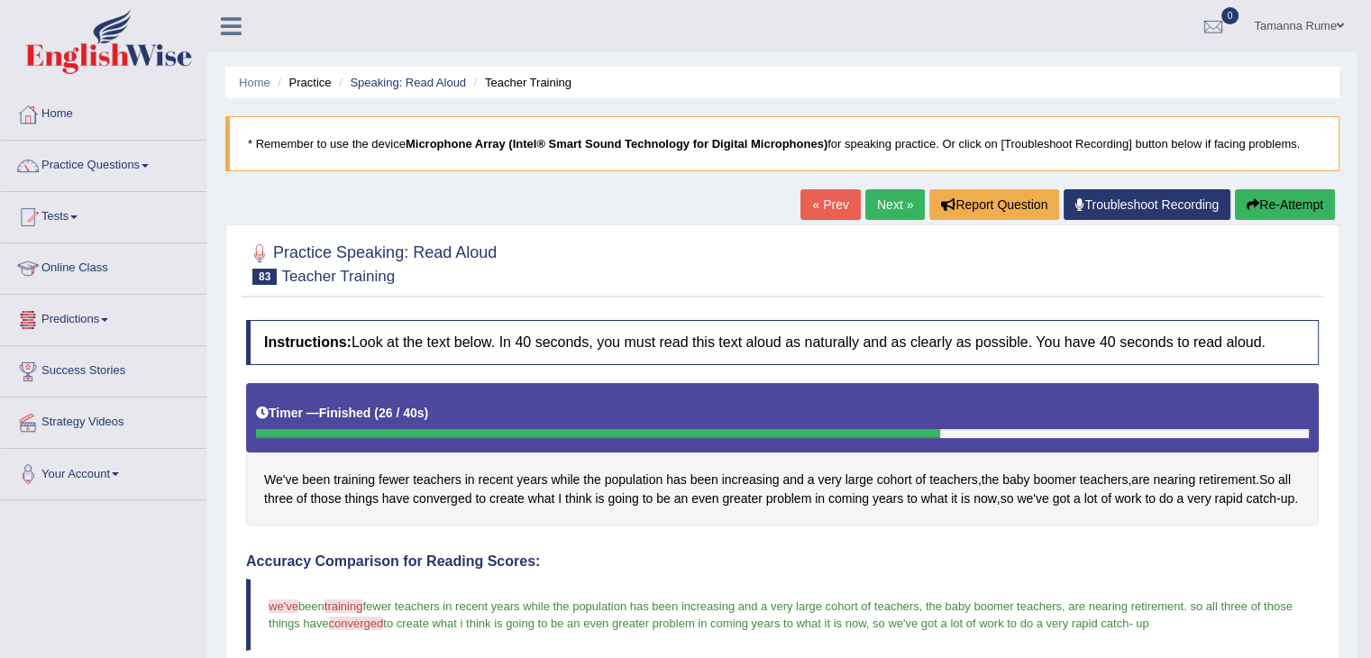
click at [898, 205] on link "Next »" at bounding box center [894, 204] width 59 height 31
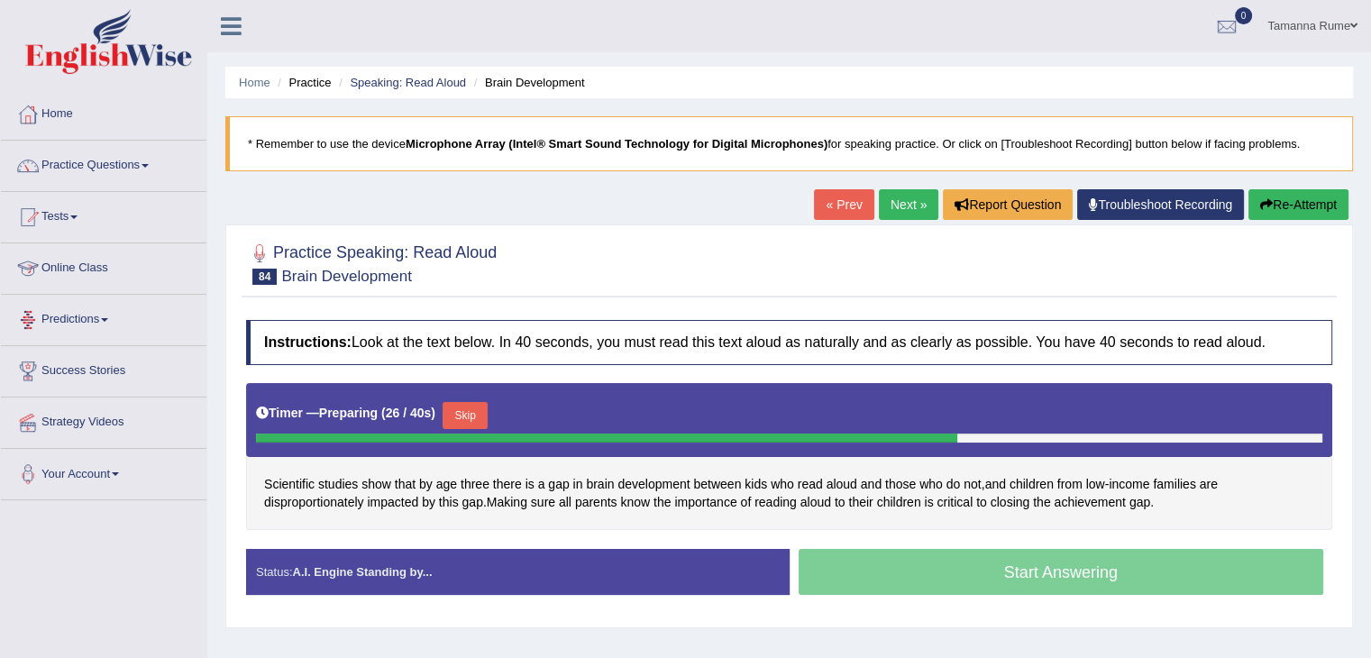
click at [455, 415] on button "Skip" at bounding box center [464, 415] width 45 height 27
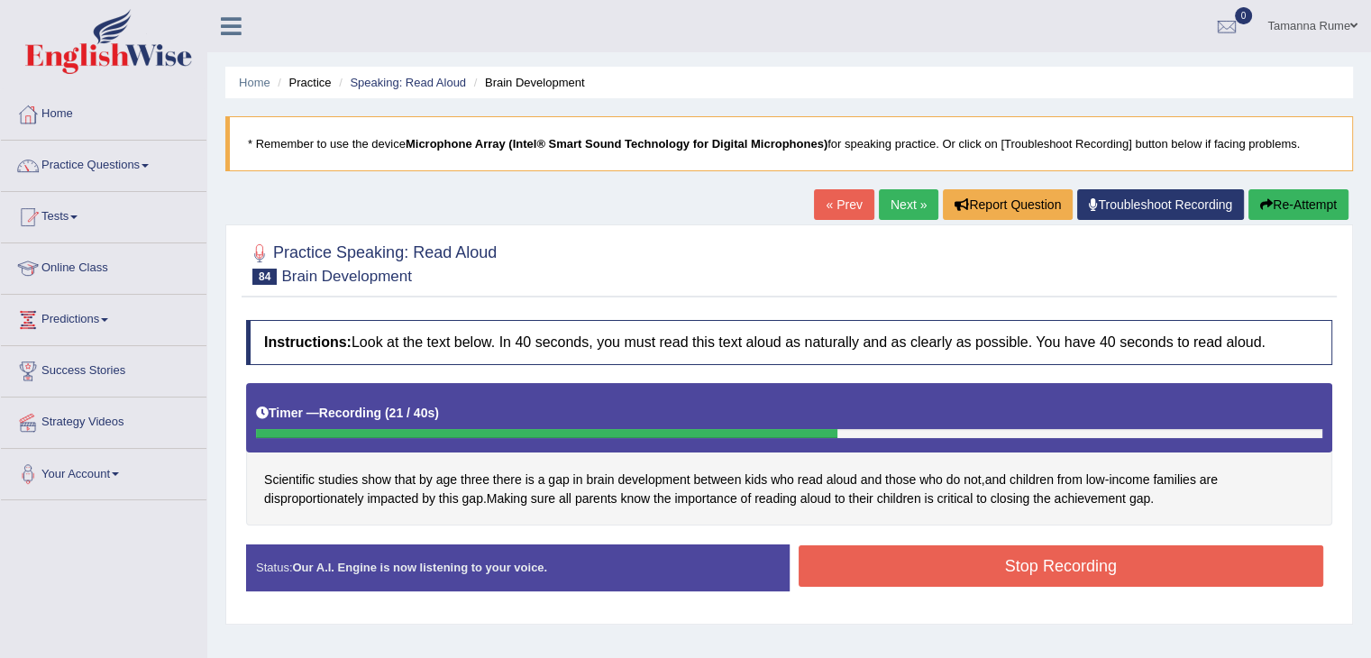
click at [1149, 563] on button "Stop Recording" at bounding box center [1060, 565] width 525 height 41
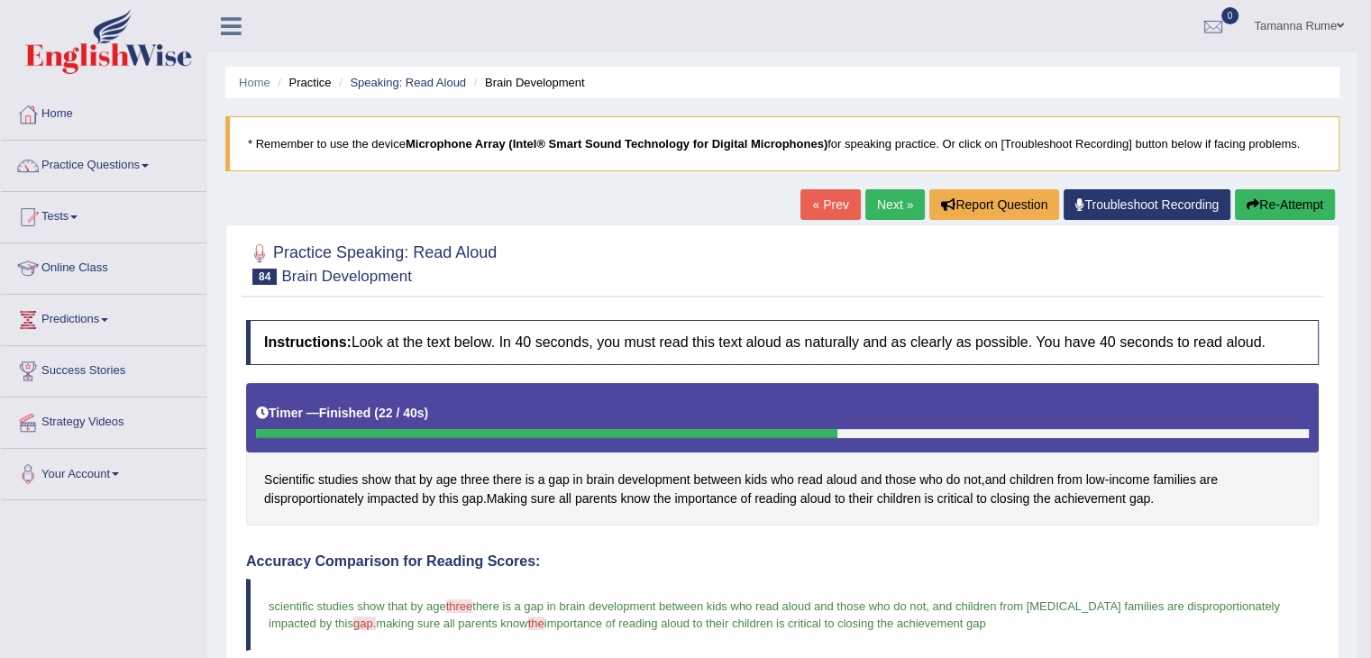
click at [870, 210] on link "Next »" at bounding box center [894, 204] width 59 height 31
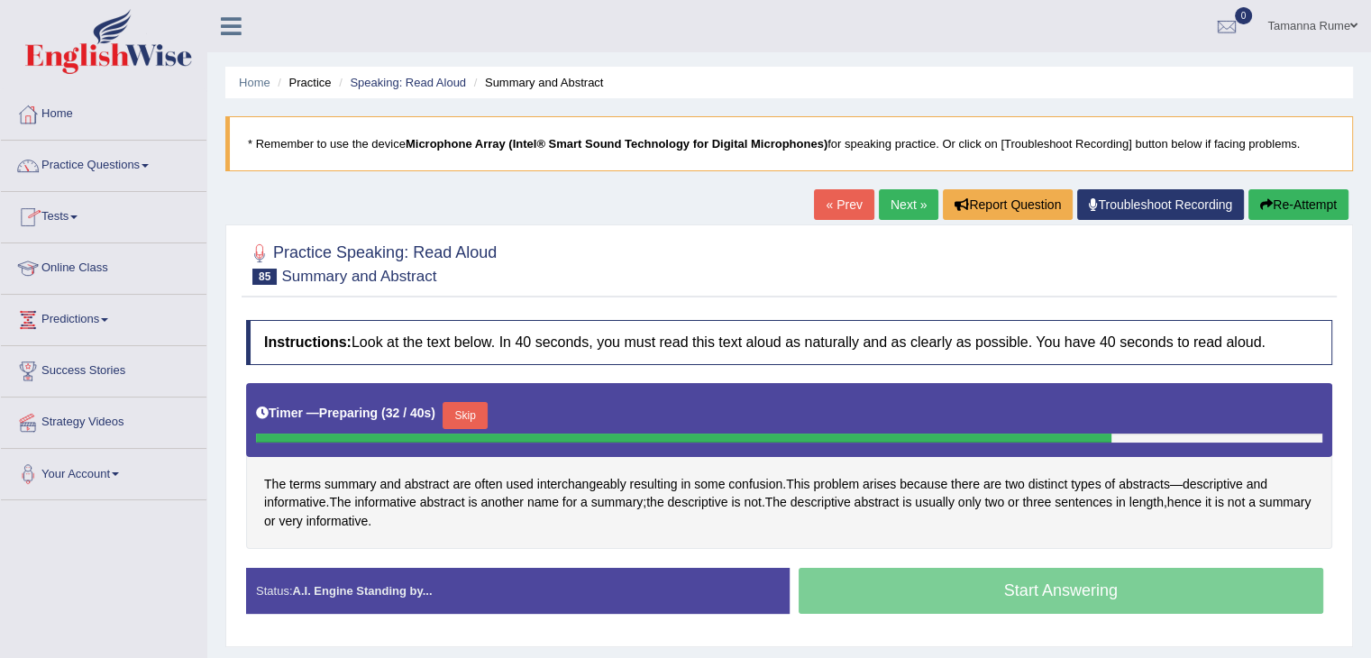
click at [487, 402] on button "Skip" at bounding box center [464, 415] width 45 height 27
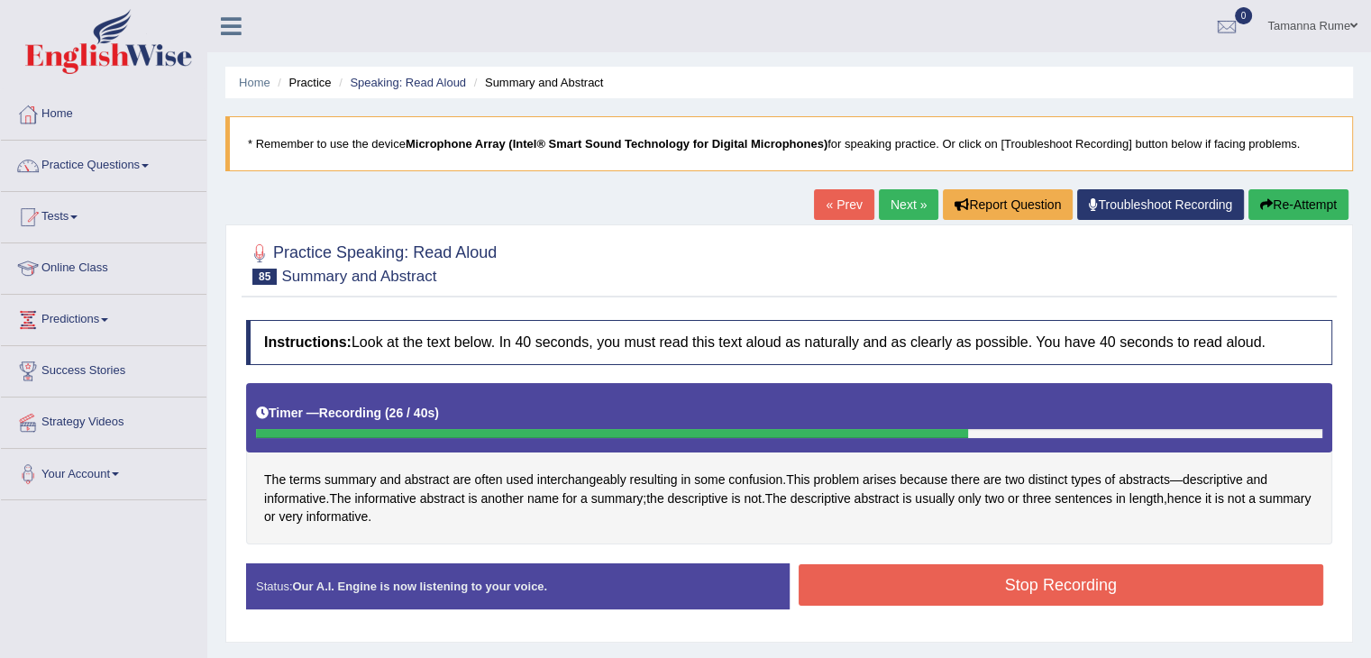
click at [1054, 572] on button "Stop Recording" at bounding box center [1060, 584] width 525 height 41
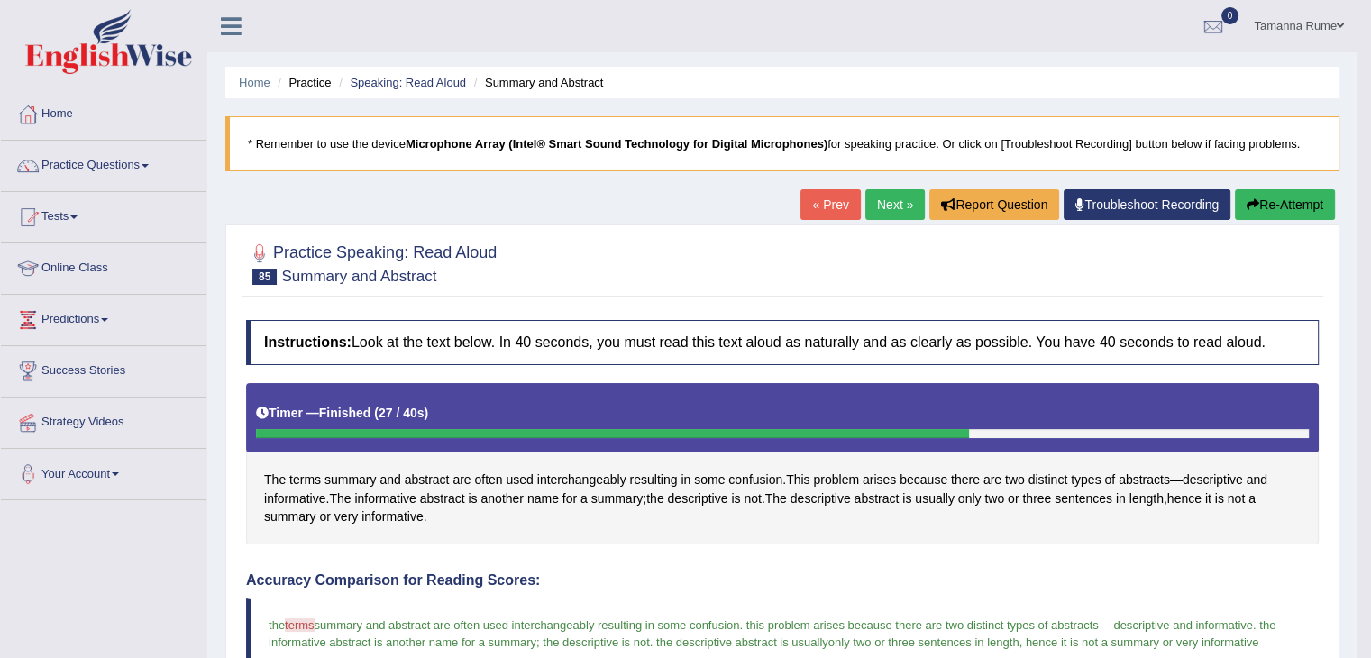
click at [876, 204] on link "Next »" at bounding box center [894, 204] width 59 height 31
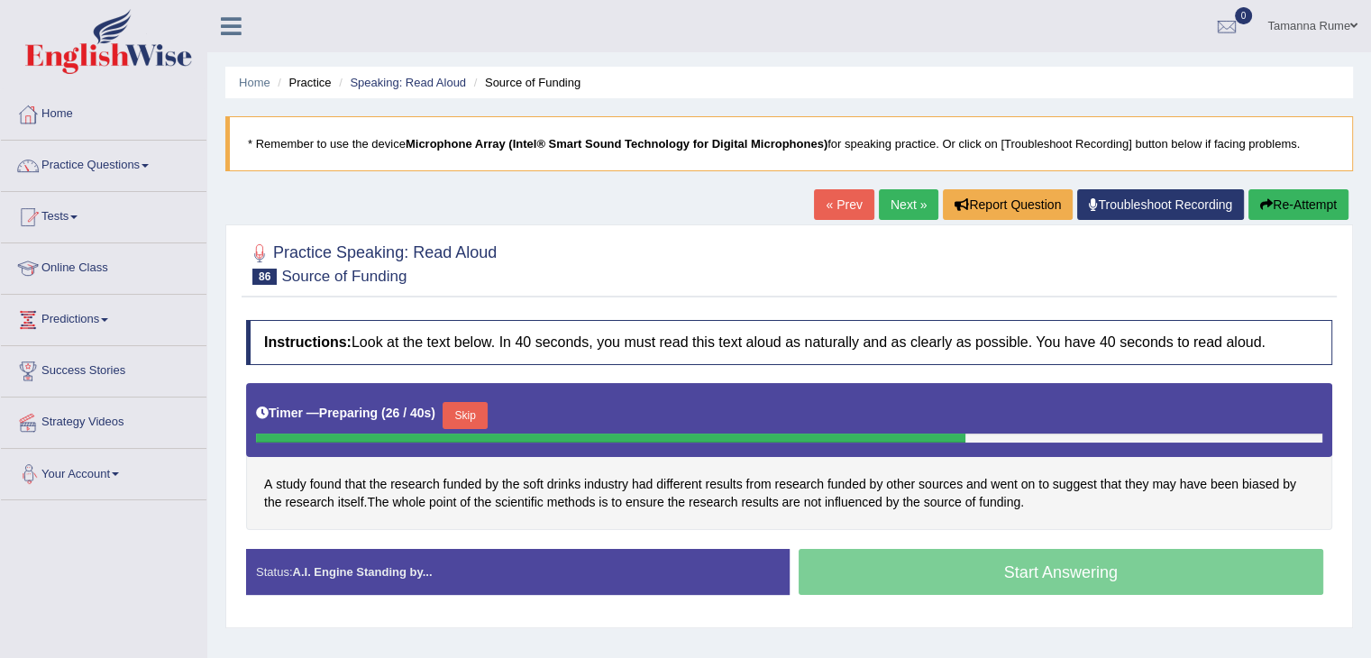
click at [460, 419] on button "Skip" at bounding box center [464, 415] width 45 height 27
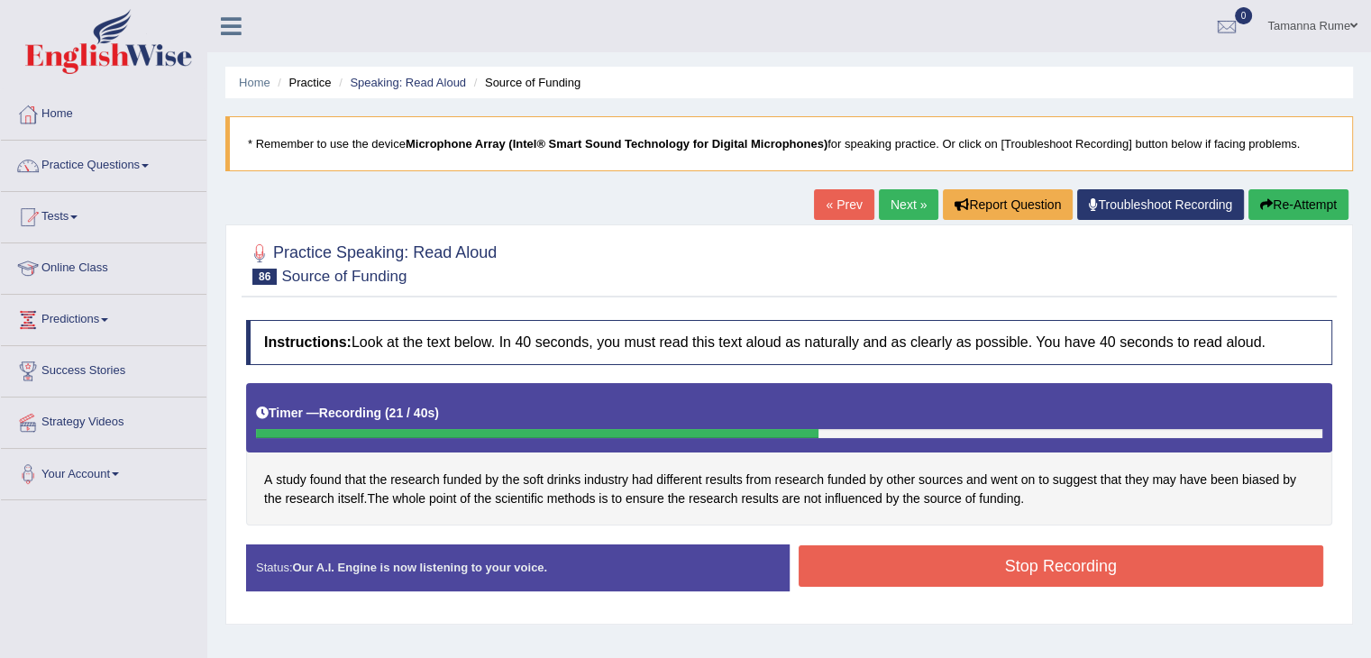
click at [917, 571] on button "Stop Recording" at bounding box center [1060, 565] width 525 height 41
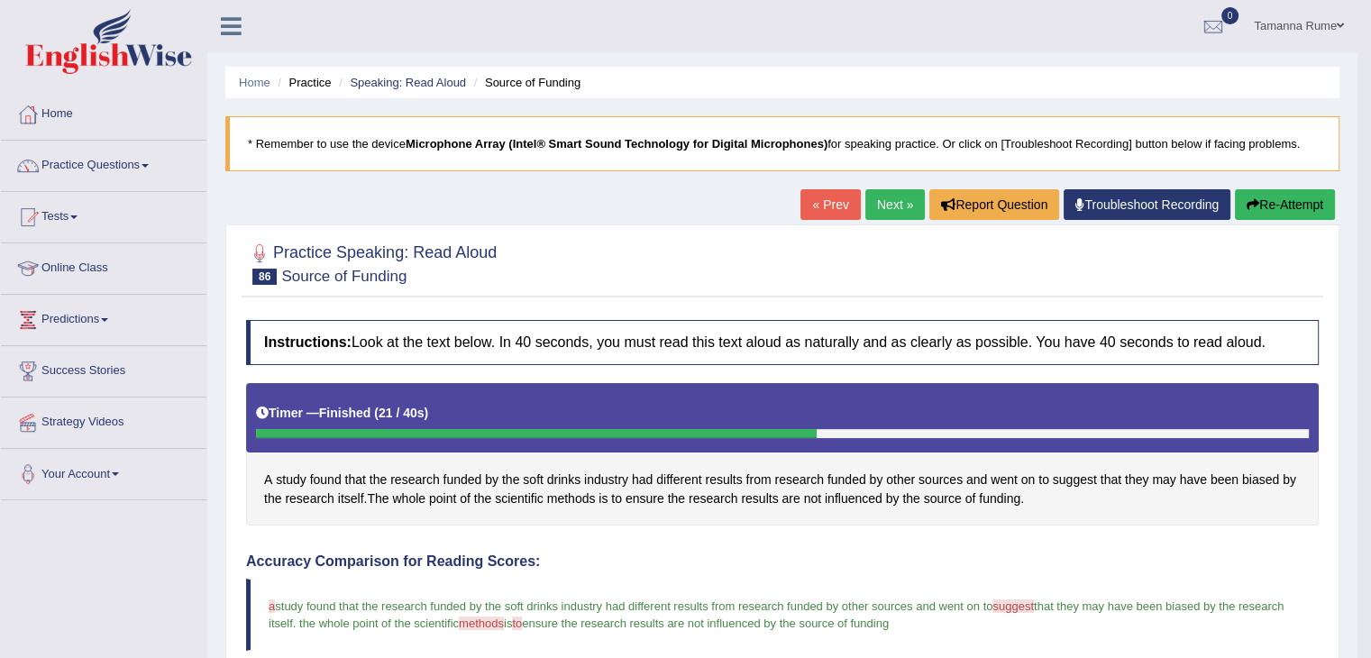
click at [880, 208] on link "Next »" at bounding box center [894, 204] width 59 height 31
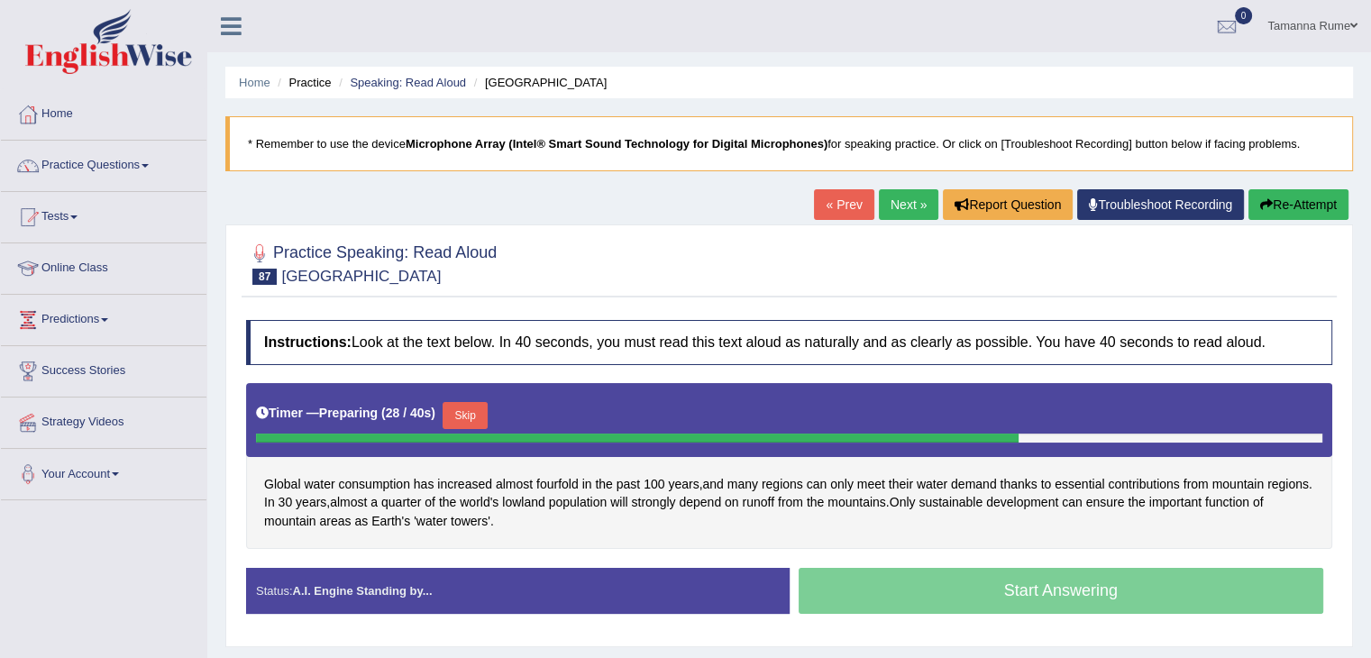
click at [469, 409] on button "Skip" at bounding box center [464, 415] width 45 height 27
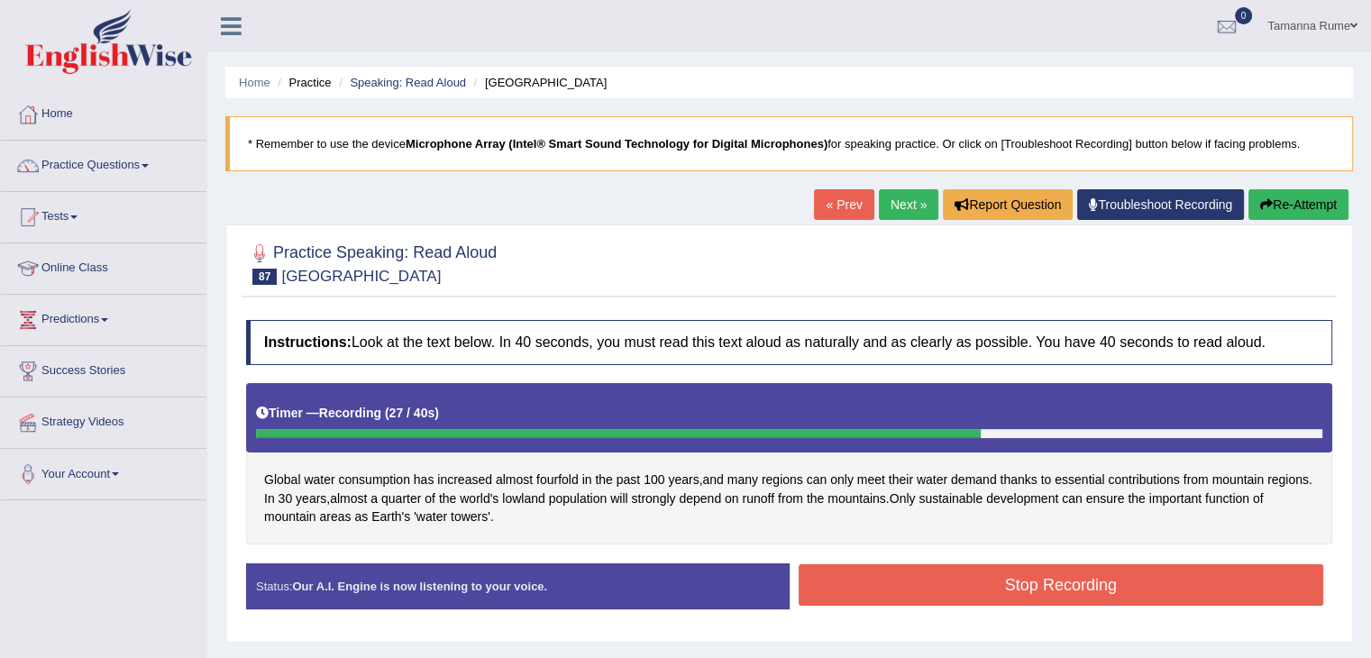
click at [908, 574] on button "Stop Recording" at bounding box center [1060, 584] width 525 height 41
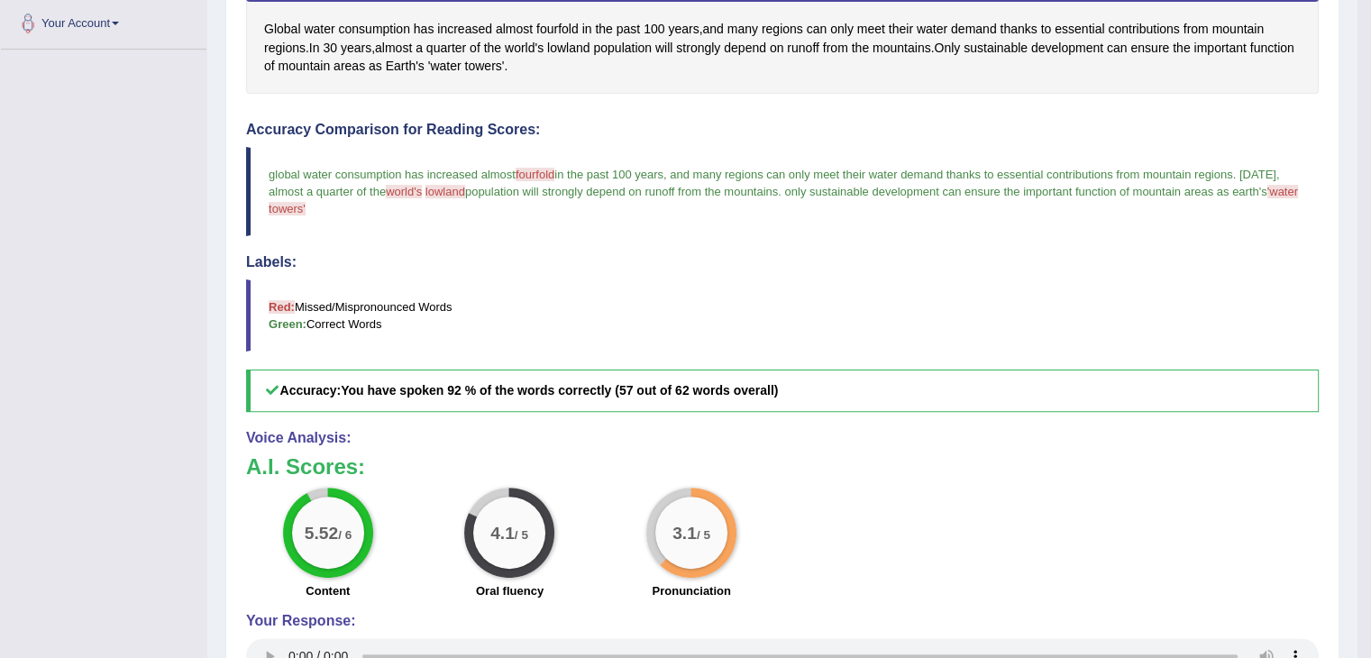
scroll to position [90, 0]
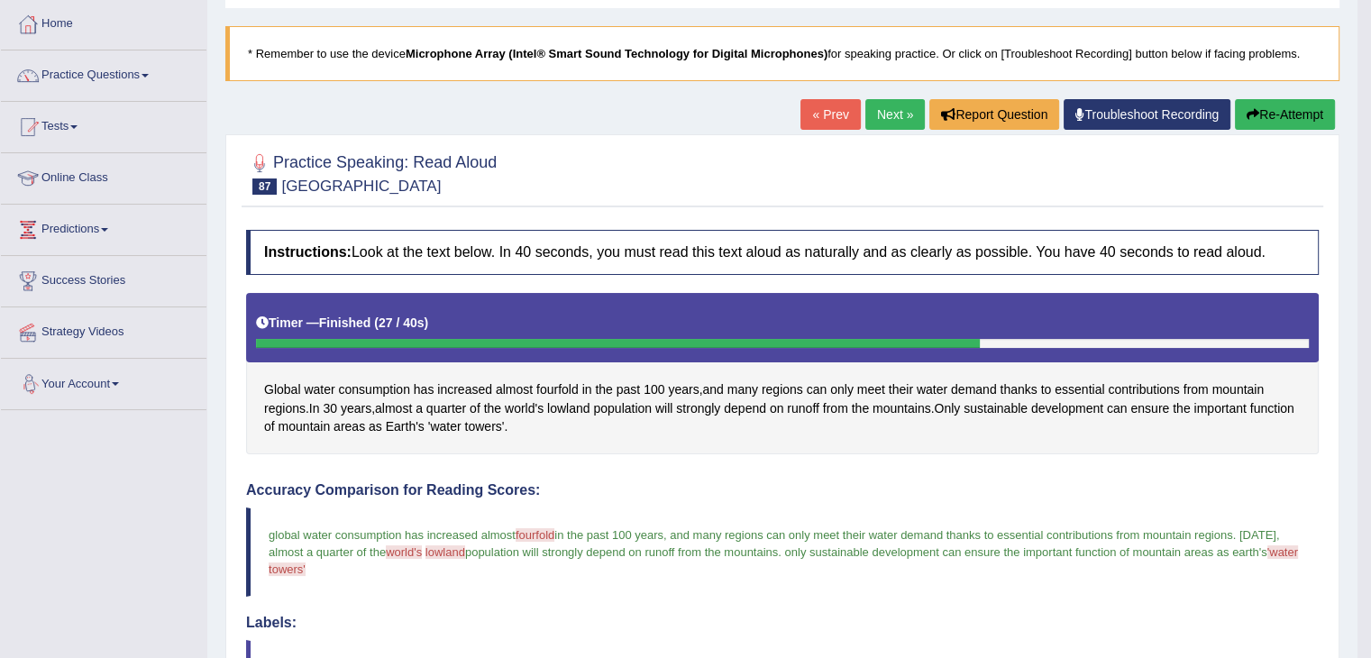
click at [868, 114] on link "Next »" at bounding box center [894, 114] width 59 height 31
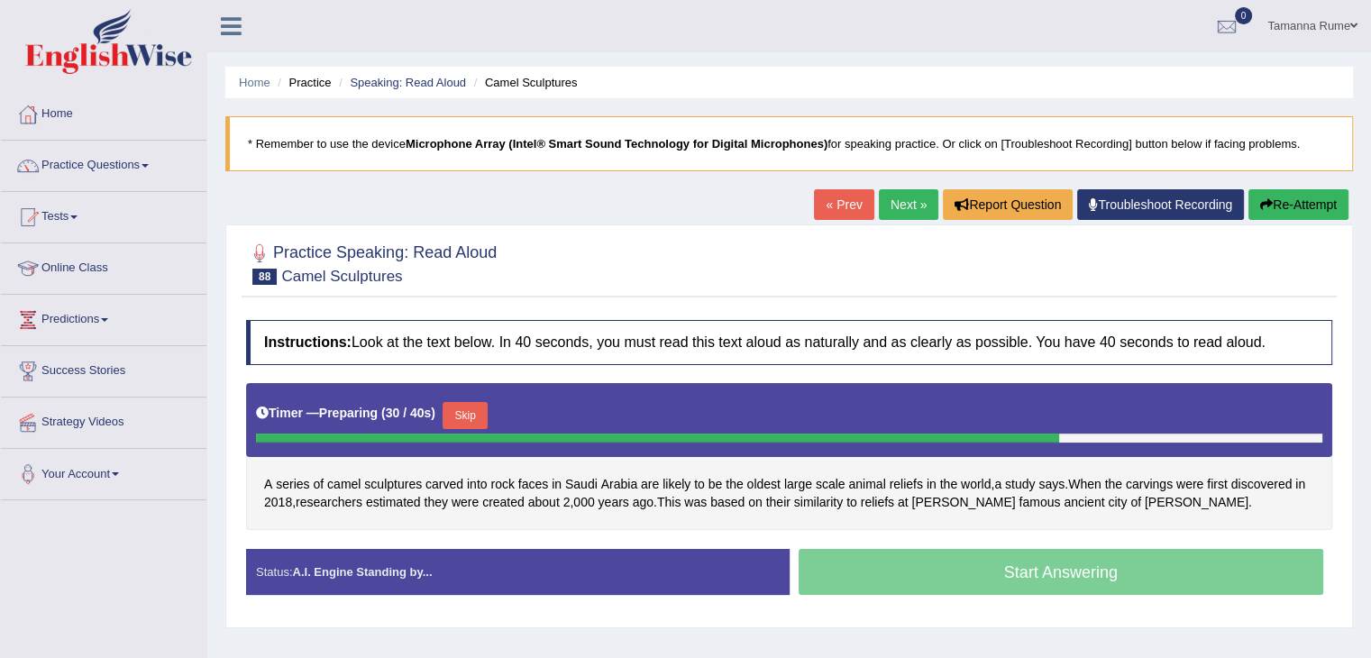
click at [471, 422] on button "Skip" at bounding box center [464, 415] width 45 height 27
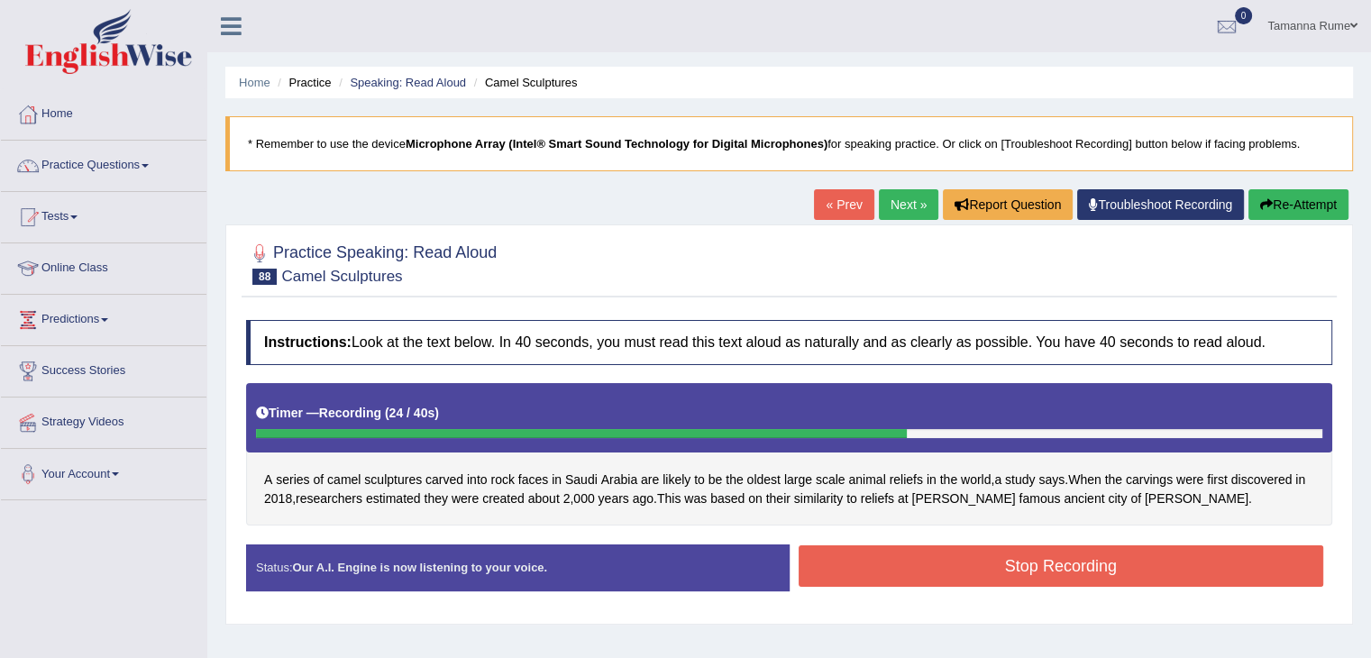
click at [1081, 563] on button "Stop Recording" at bounding box center [1060, 565] width 525 height 41
